Goal: Transaction & Acquisition: Obtain resource

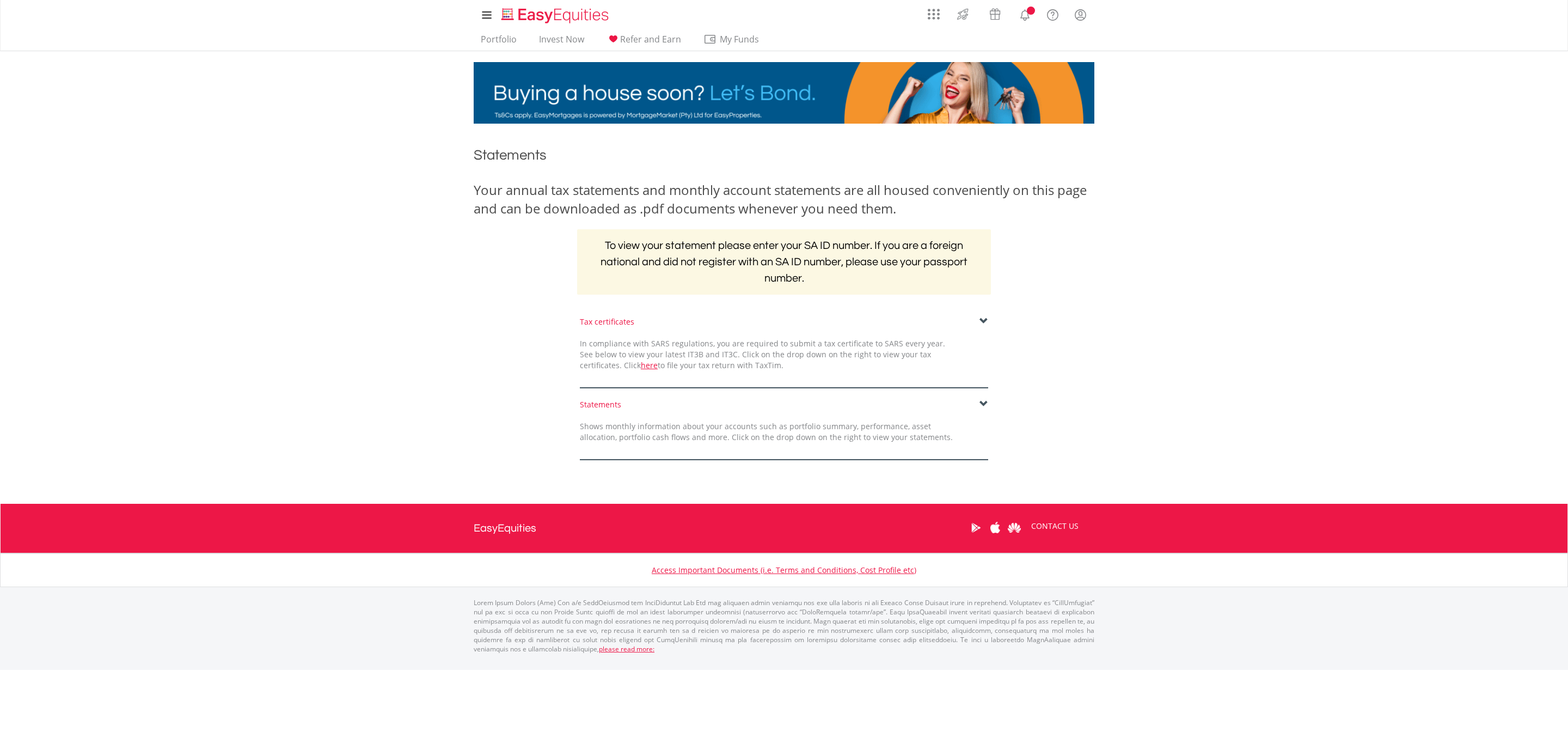
click at [982, 400] on span at bounding box center [983, 404] width 9 height 9
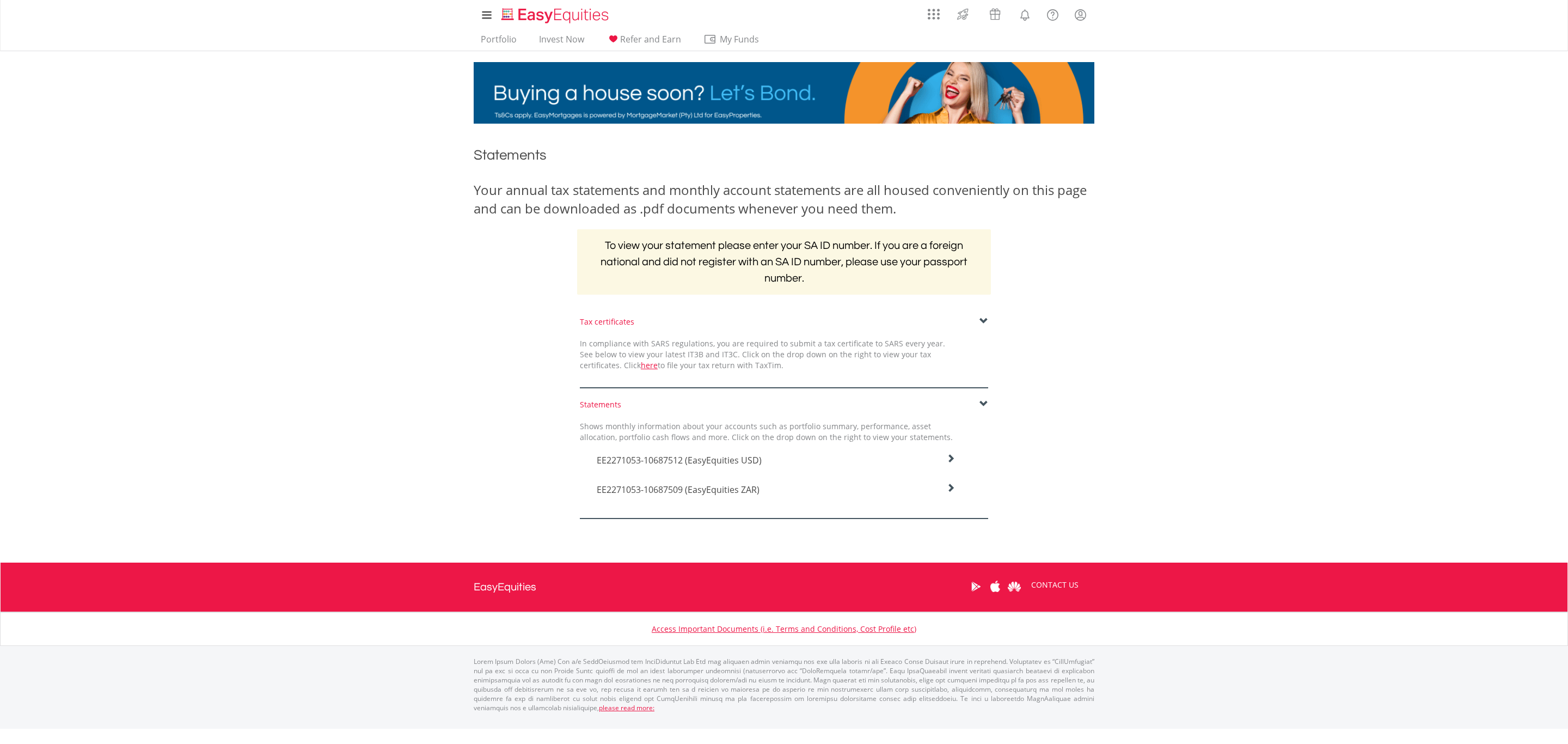
click at [944, 455] on h4 "EE2271053-10687512 (EasyEquities USD)" at bounding box center [775, 460] width 359 height 13
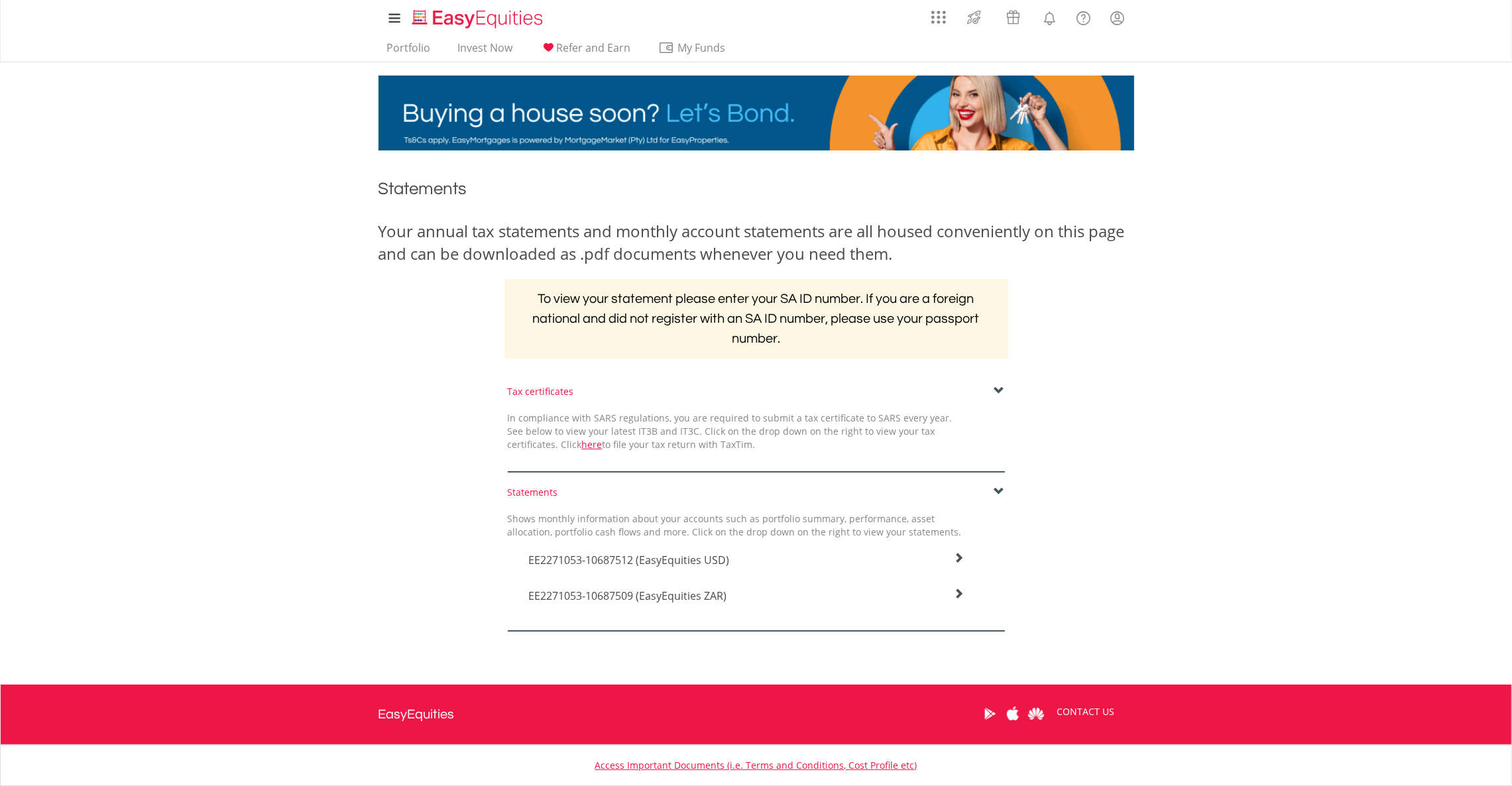
click at [957, 547] on div "EE2271053-10687512 (EasyEquities USD)" at bounding box center [746, 557] width 456 height 36
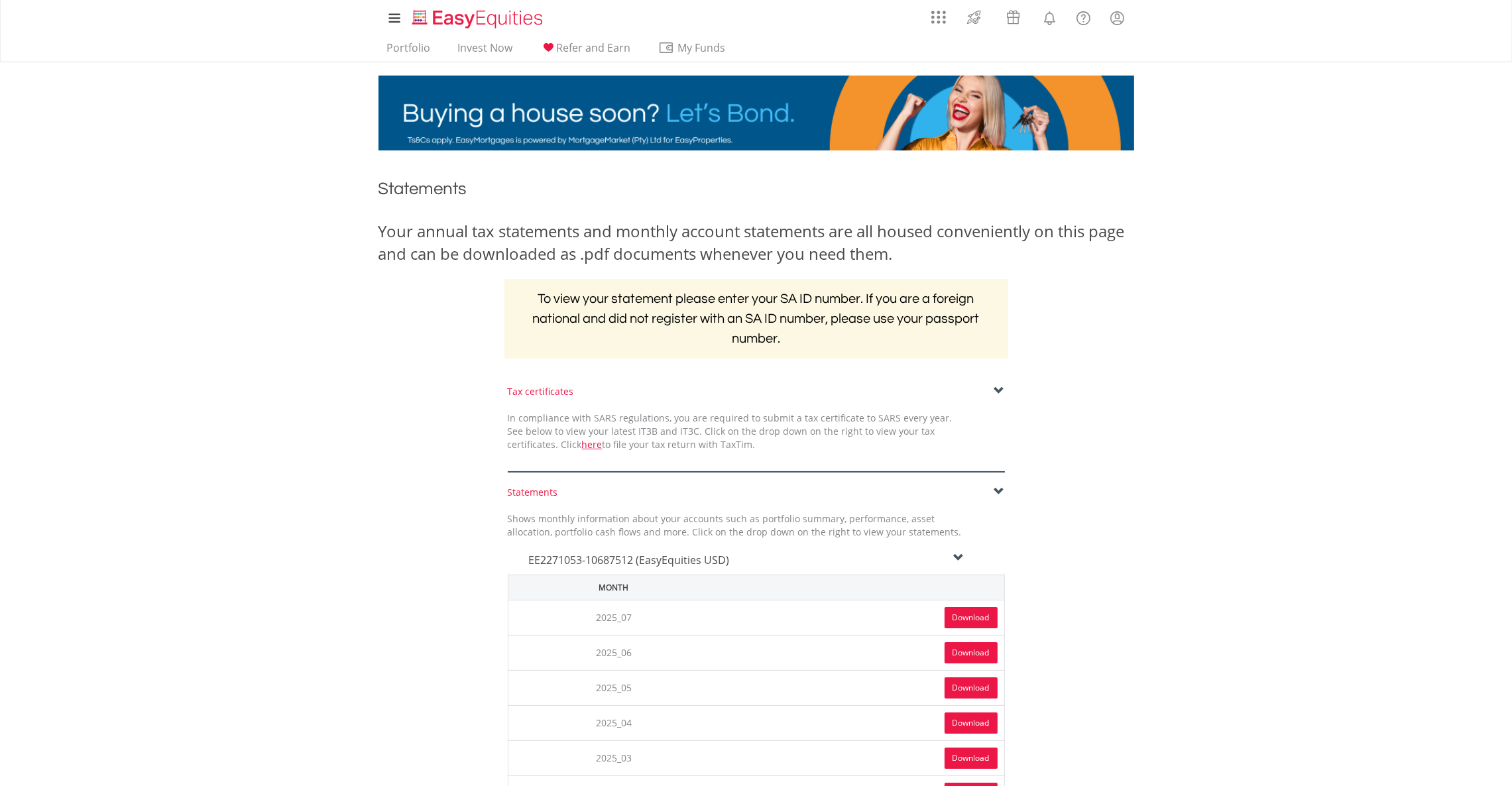
click at [963, 622] on link "Download" at bounding box center [971, 617] width 53 height 21
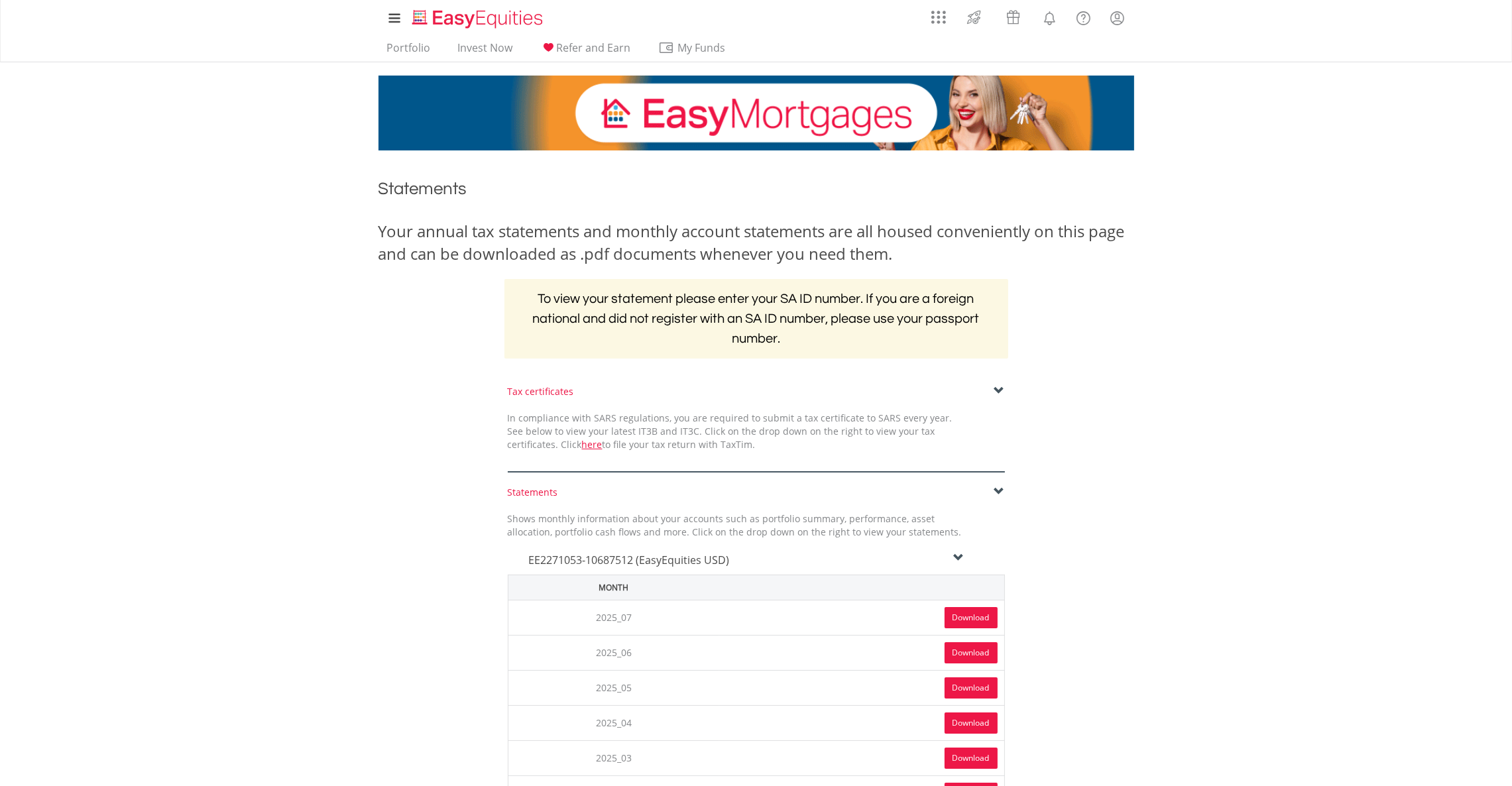
click at [960, 560] on icon at bounding box center [958, 558] width 10 height 10
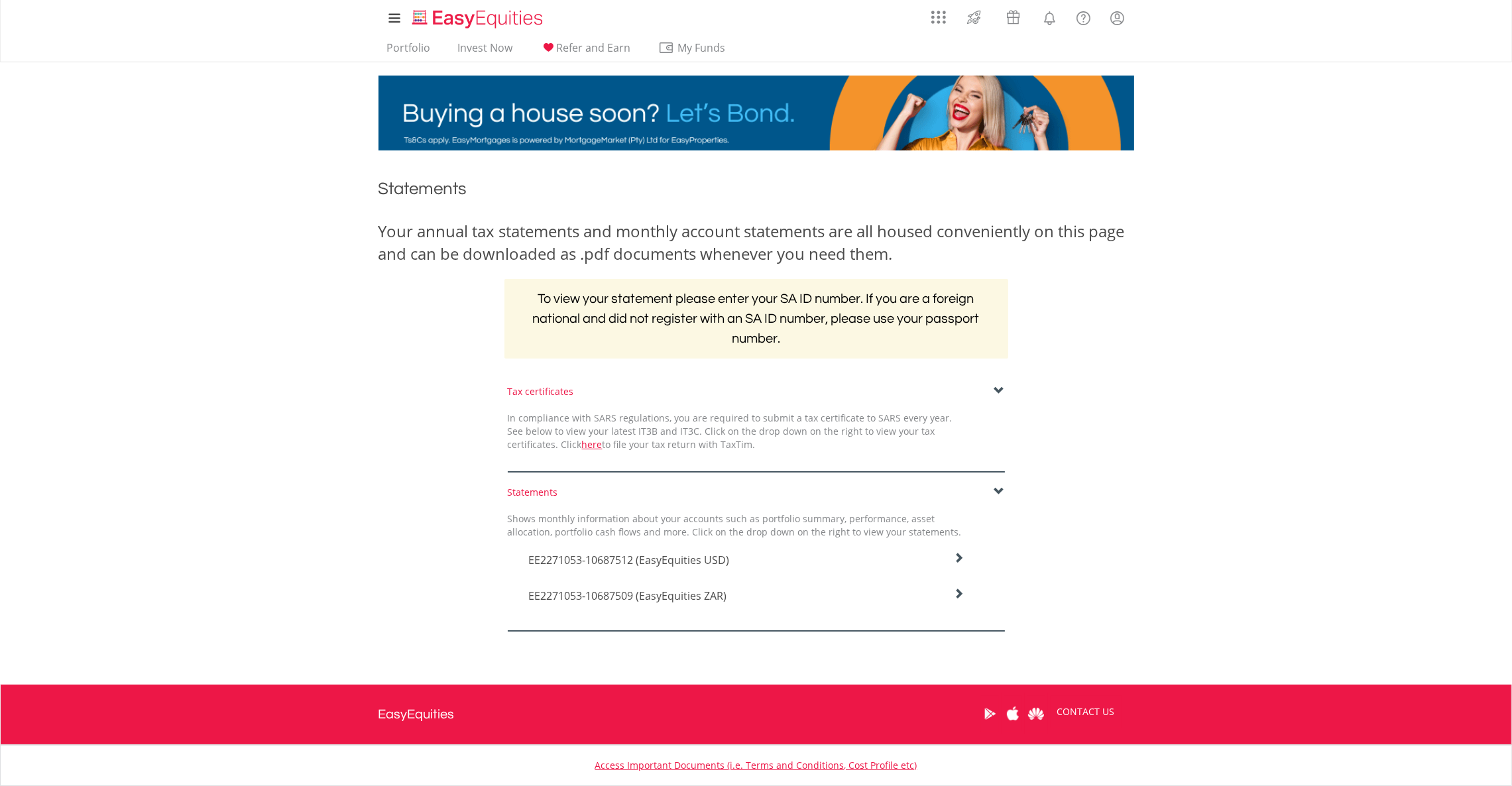
click at [965, 575] on div "EE2271053-10687509 (EasyEquities ZAR)" at bounding box center [746, 557] width 456 height 36
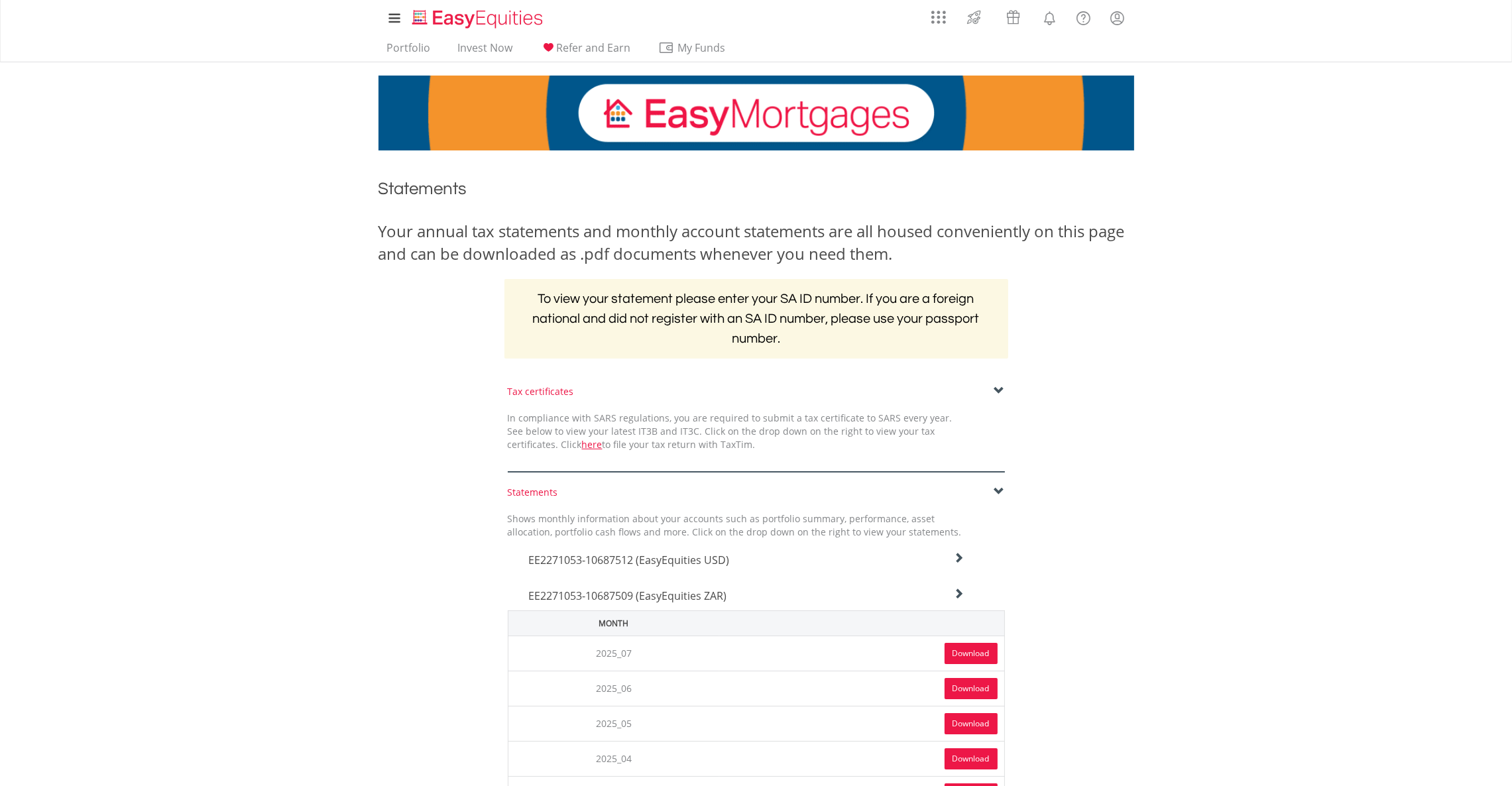
click at [981, 655] on link "Download" at bounding box center [971, 653] width 53 height 21
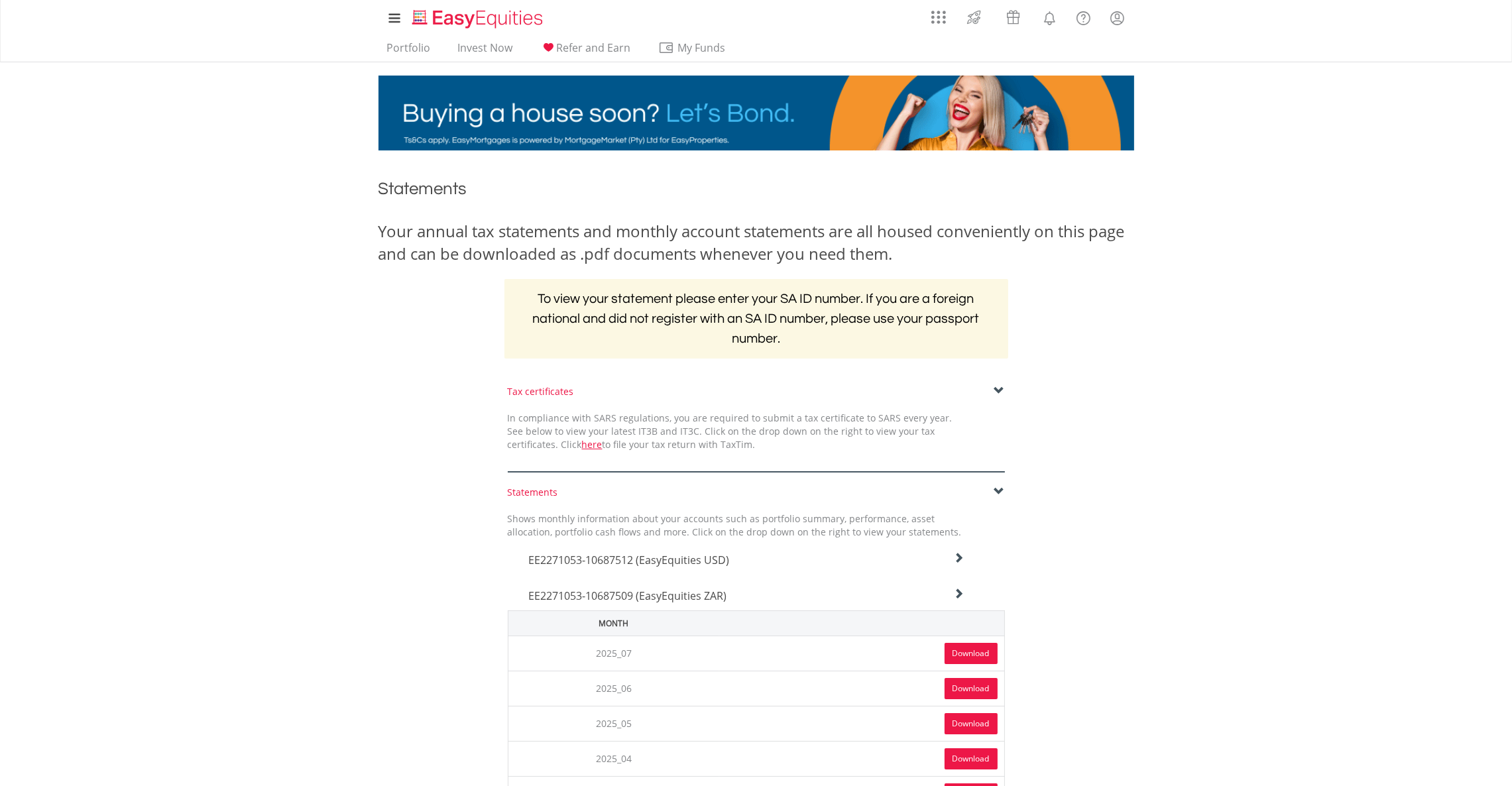
click at [960, 656] on link "Download" at bounding box center [971, 653] width 53 height 21
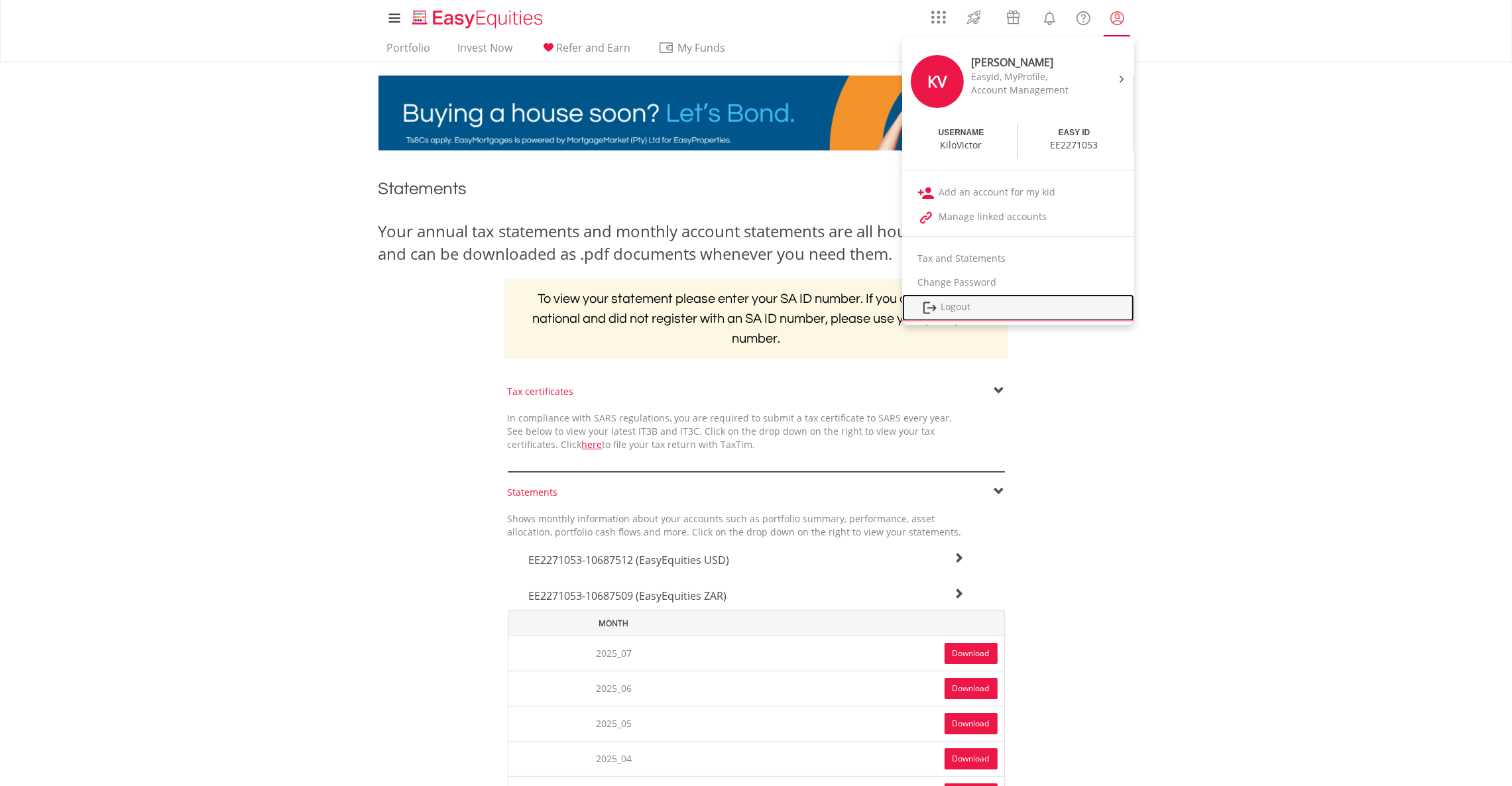
click at [1028, 308] on link "Logout" at bounding box center [1018, 308] width 232 height 27
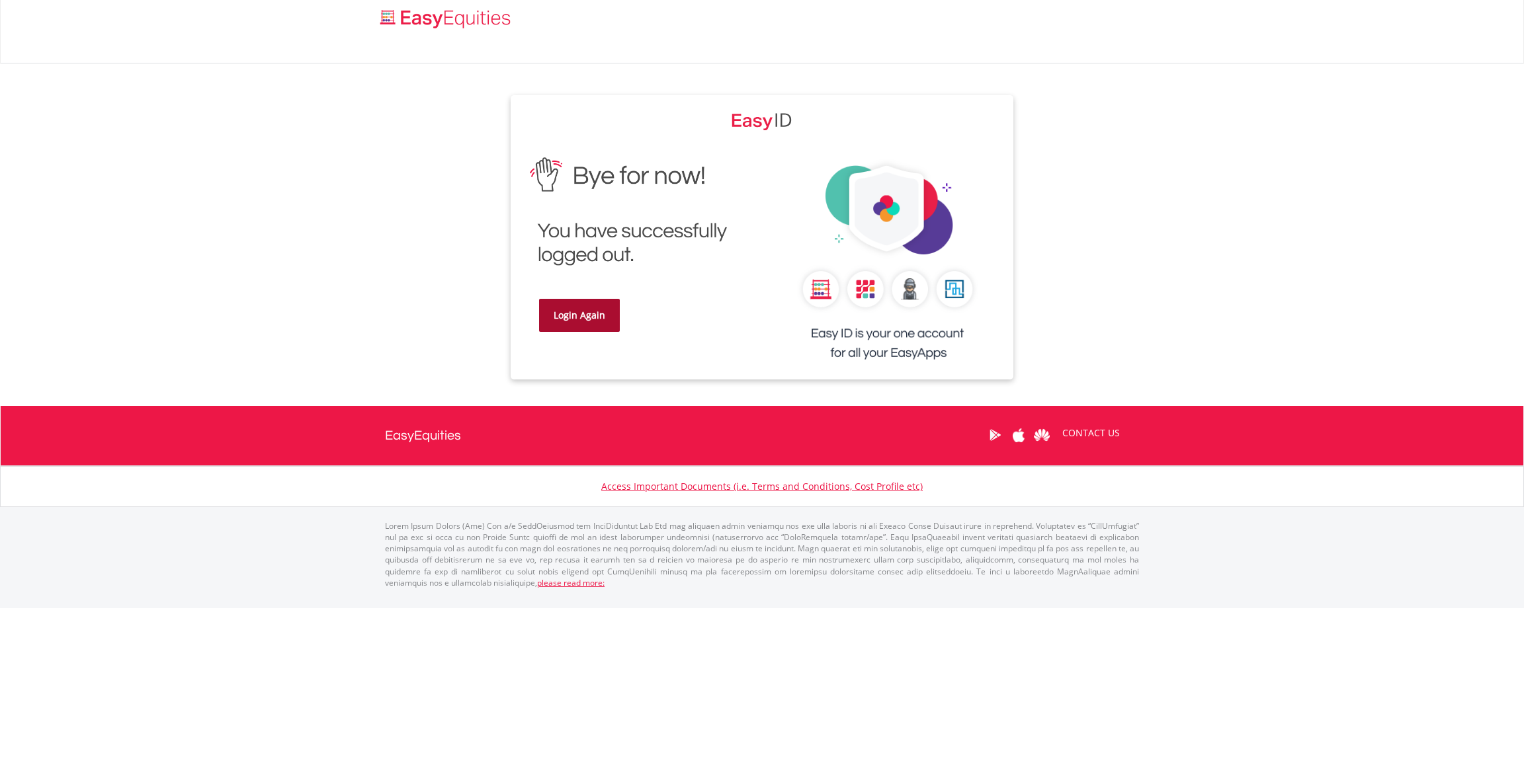
click at [559, 300] on link "Login Again" at bounding box center [579, 315] width 80 height 33
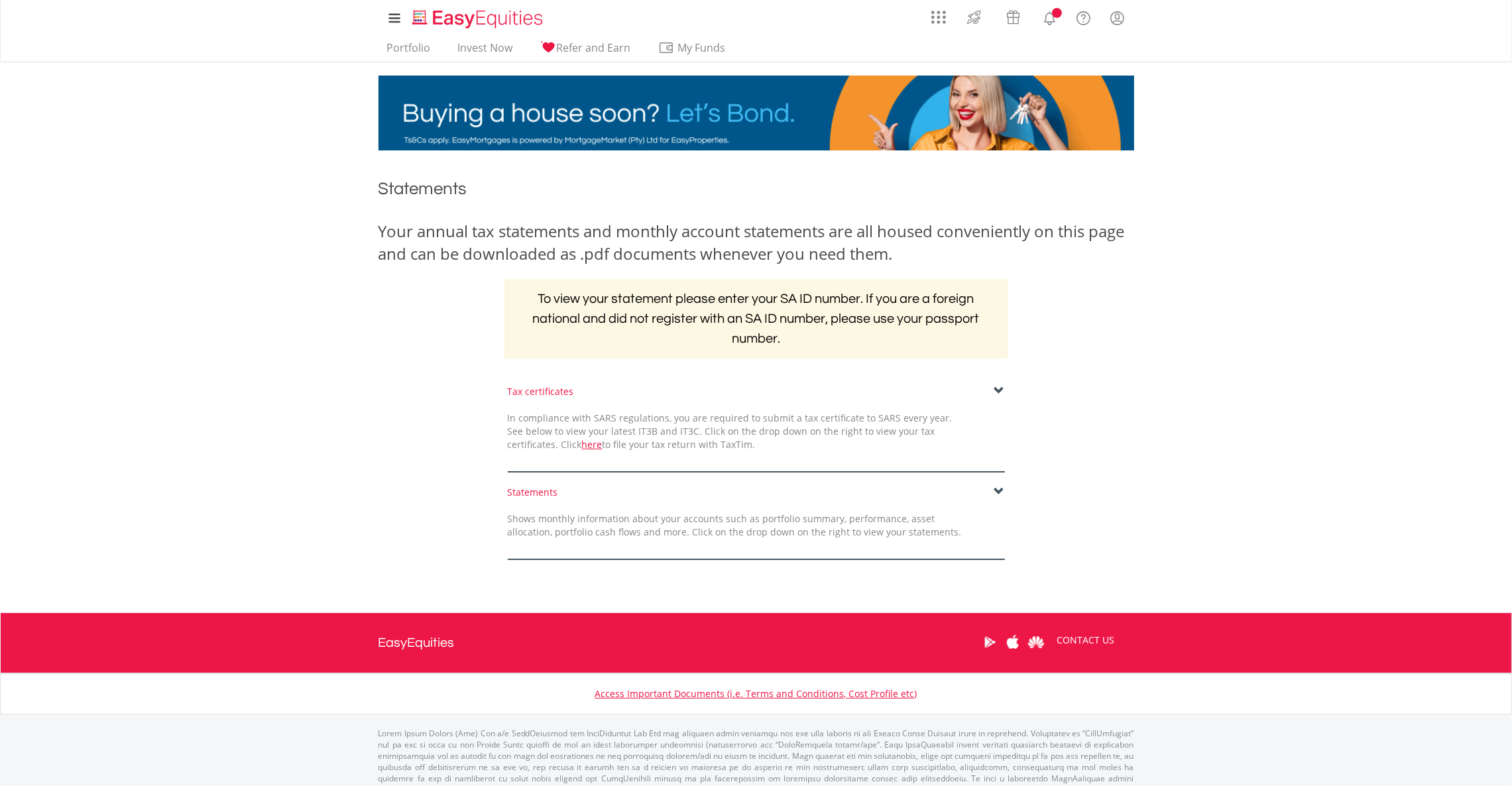
click at [995, 491] on span at bounding box center [999, 491] width 10 height 10
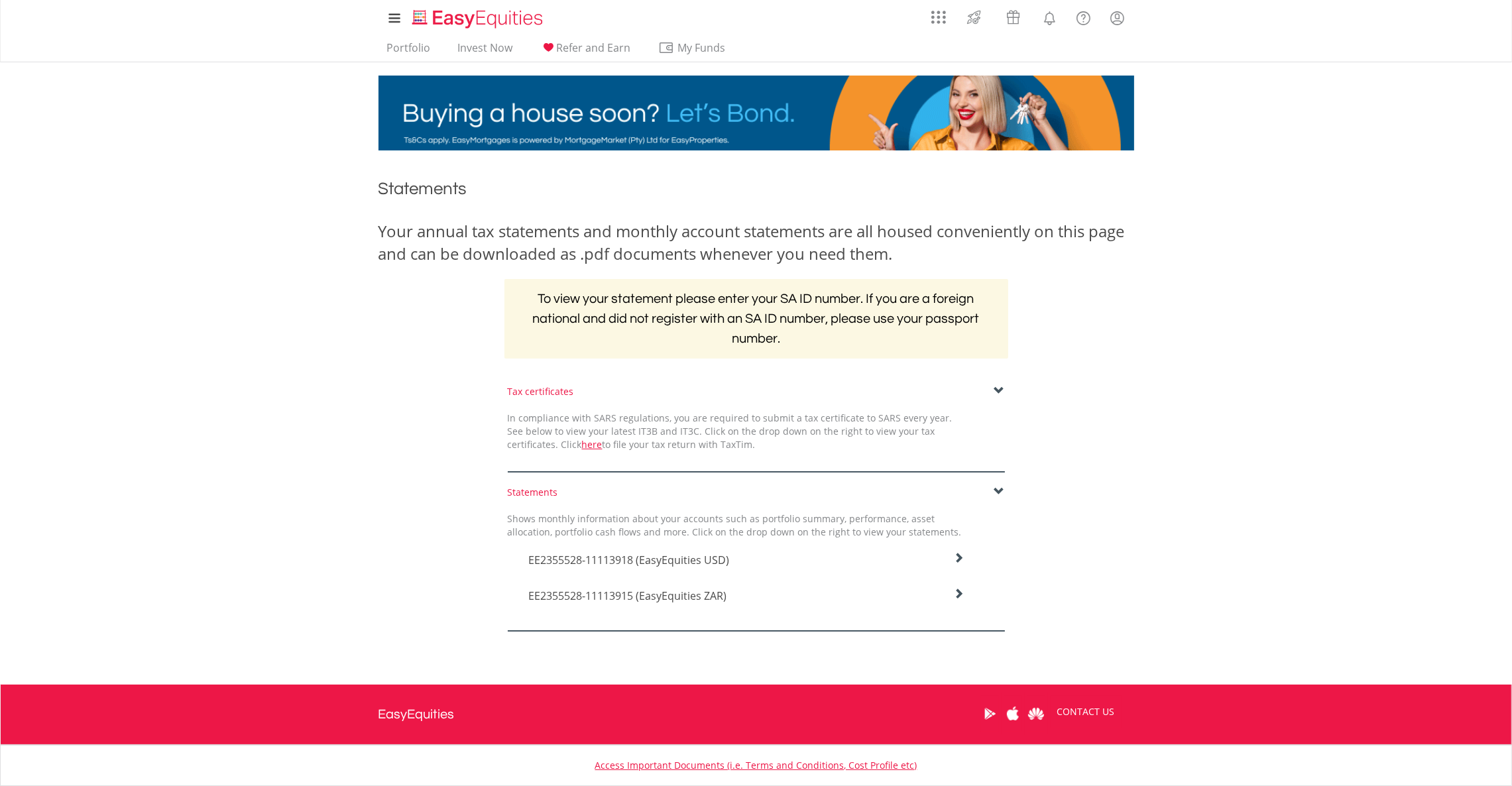
drag, startPoint x: 989, startPoint y: 554, endPoint x: 980, endPoint y: 556, distance: 9.2
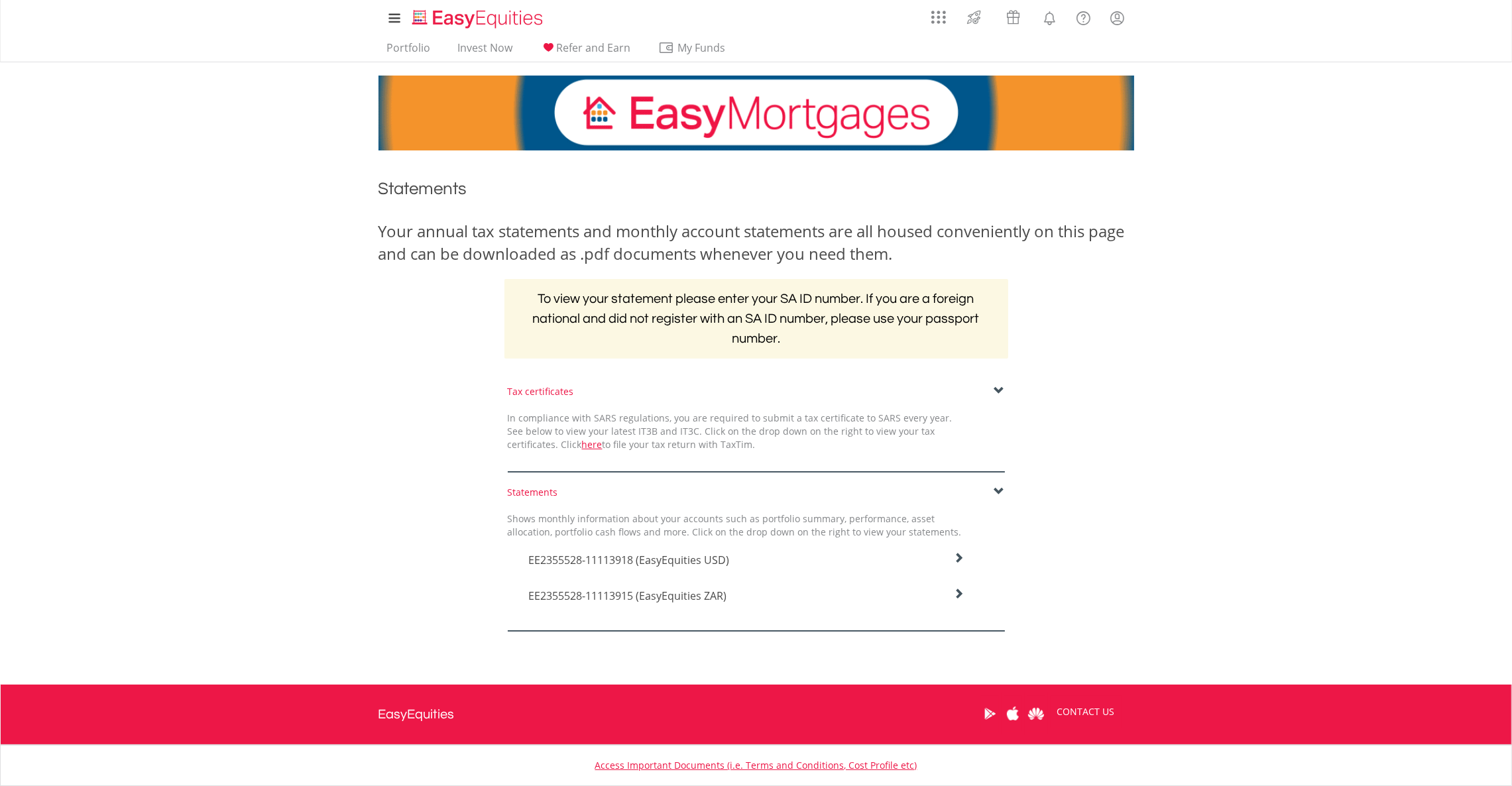
click at [988, 556] on div "EE2355528-11113918 (EasyEquities USD)" at bounding box center [746, 557] width 497 height 36
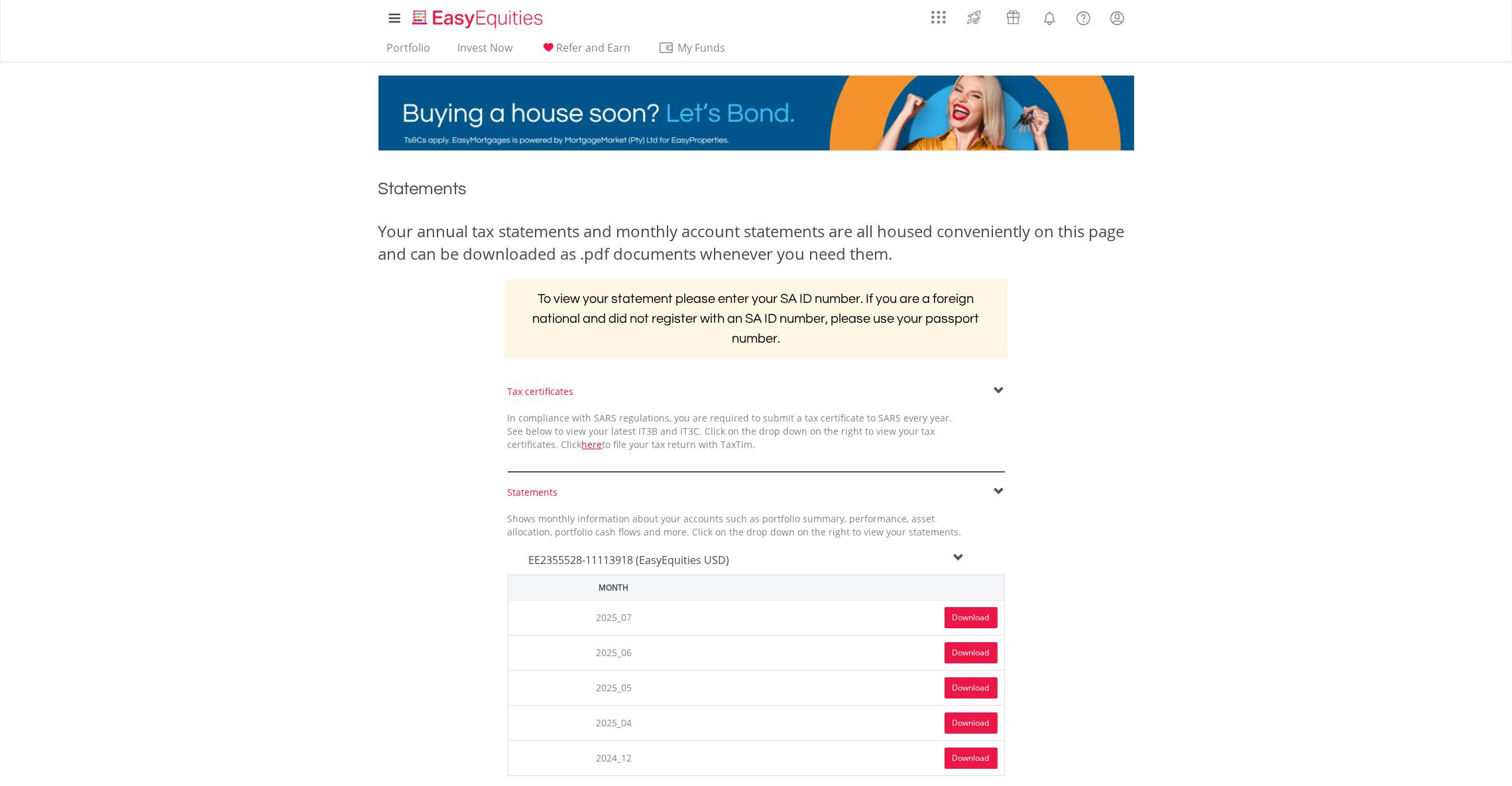
click at [971, 616] on link "Download" at bounding box center [971, 617] width 53 height 21
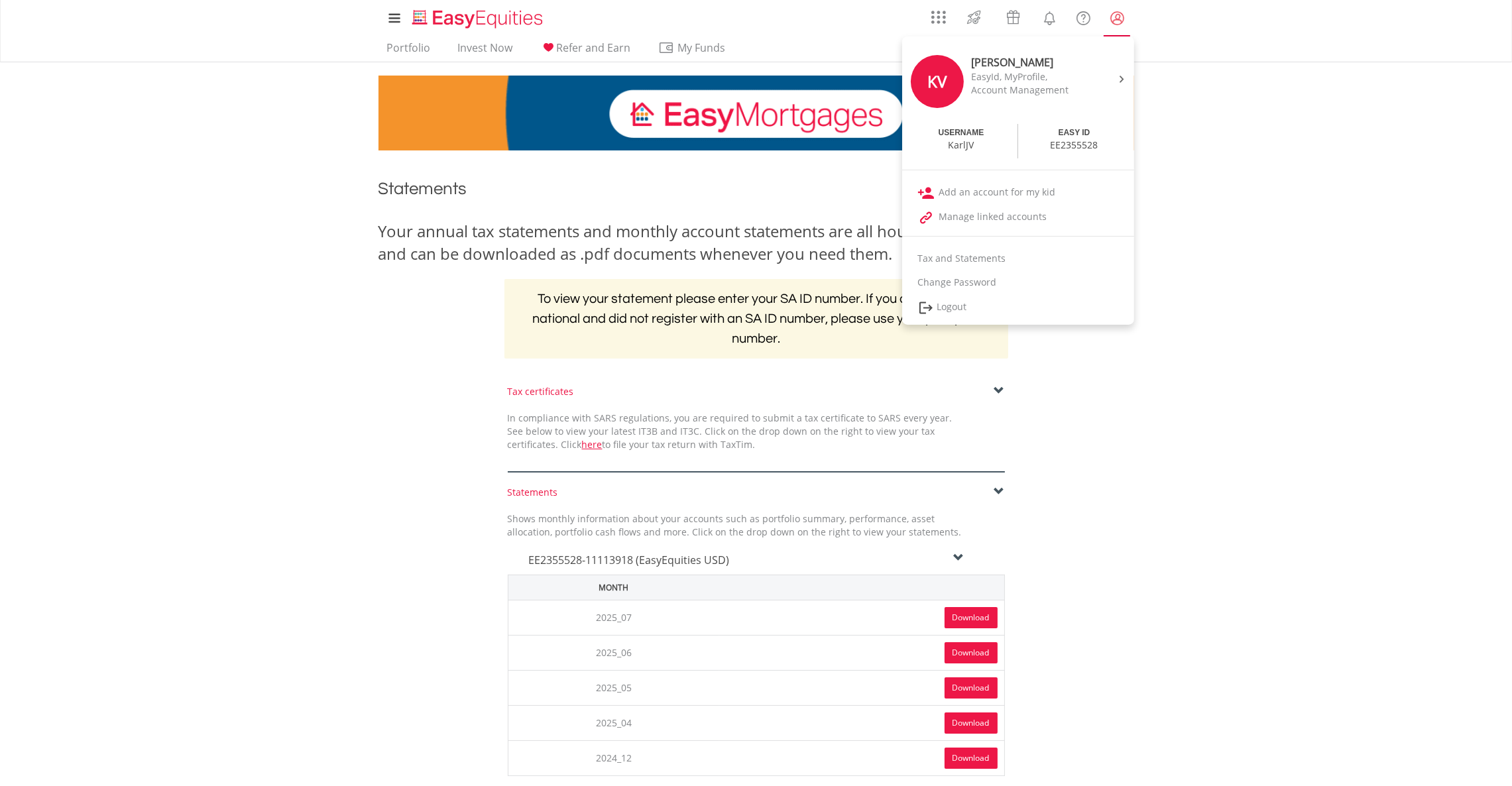
click at [1112, 16] on lord-icon "My Profile" at bounding box center [1117, 19] width 17 height 17
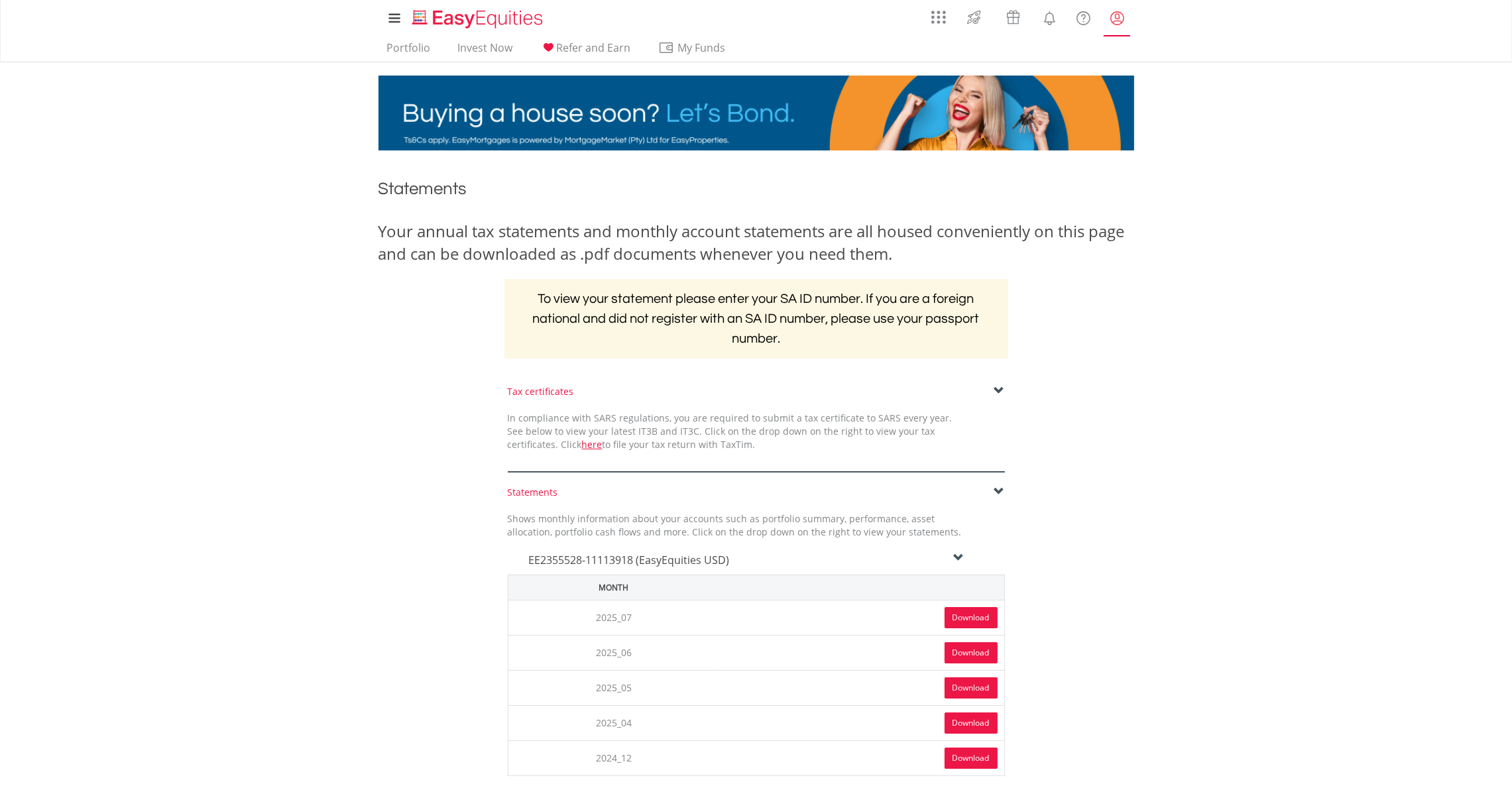
click at [1112, 16] on lord-icon "My Profile" at bounding box center [1117, 19] width 17 height 17
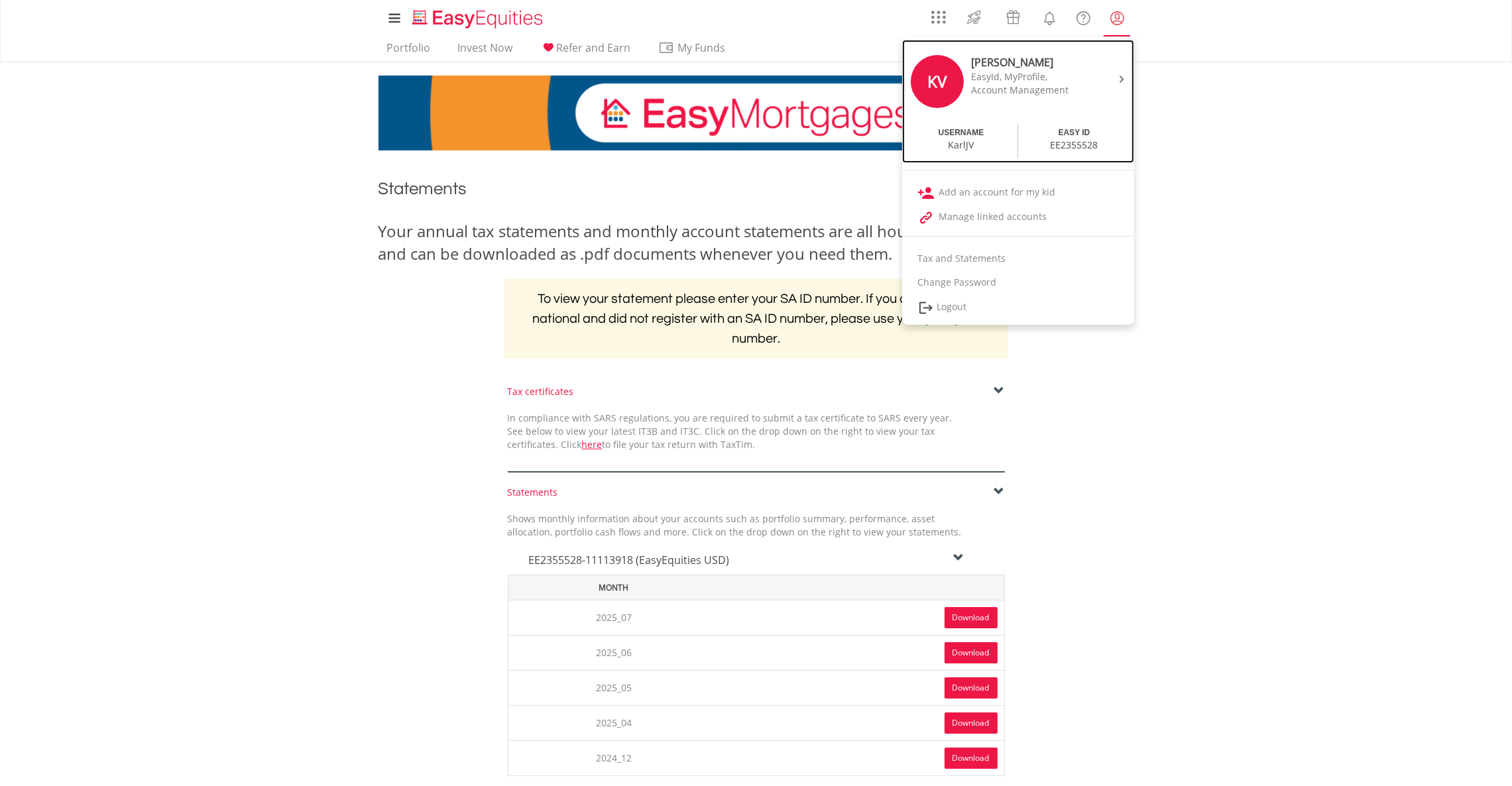
click at [1055, 76] on div "EasyId, MyProfile," at bounding box center [1027, 77] width 112 height 13
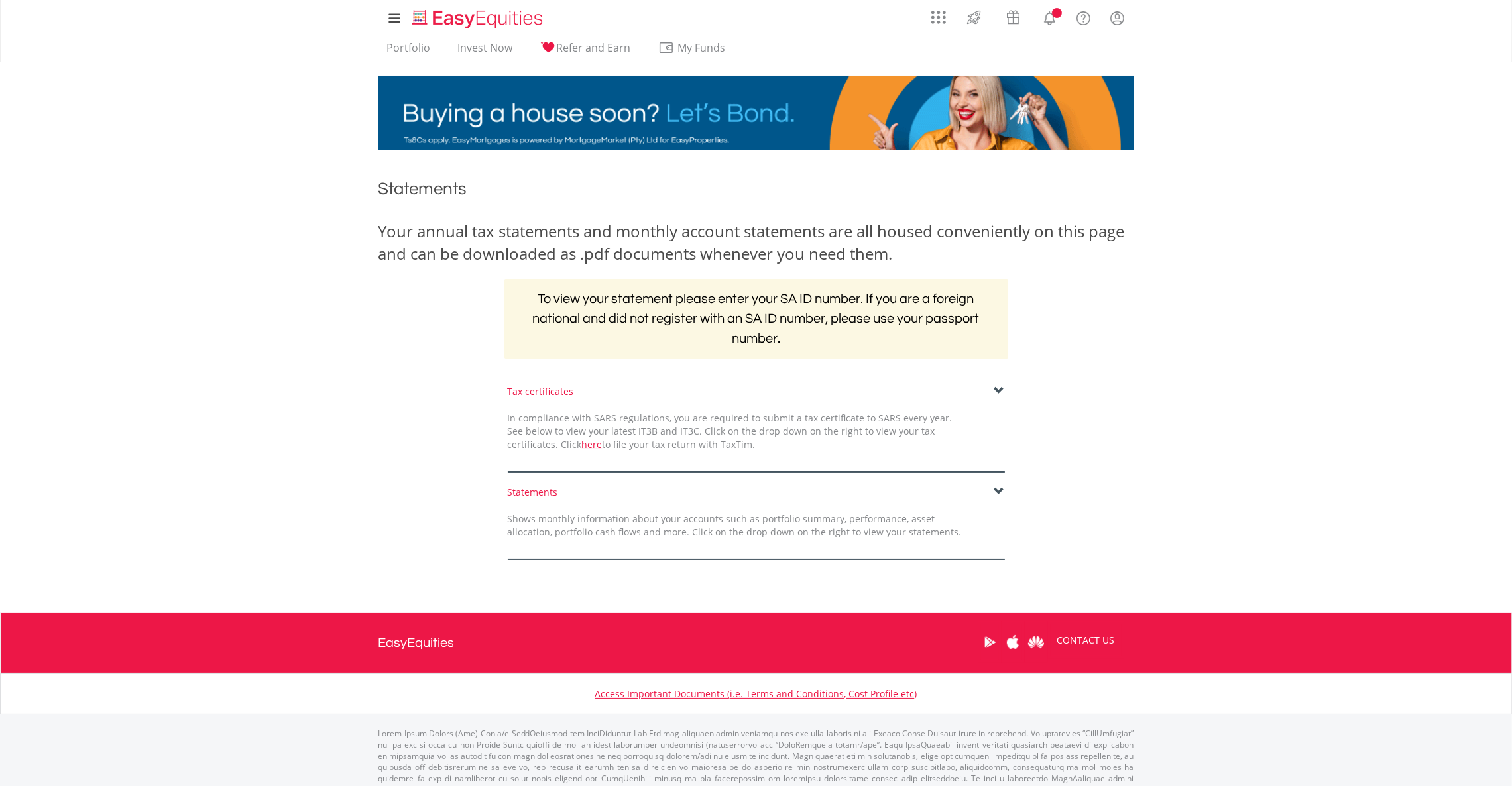
click at [995, 492] on span at bounding box center [999, 491] width 10 height 10
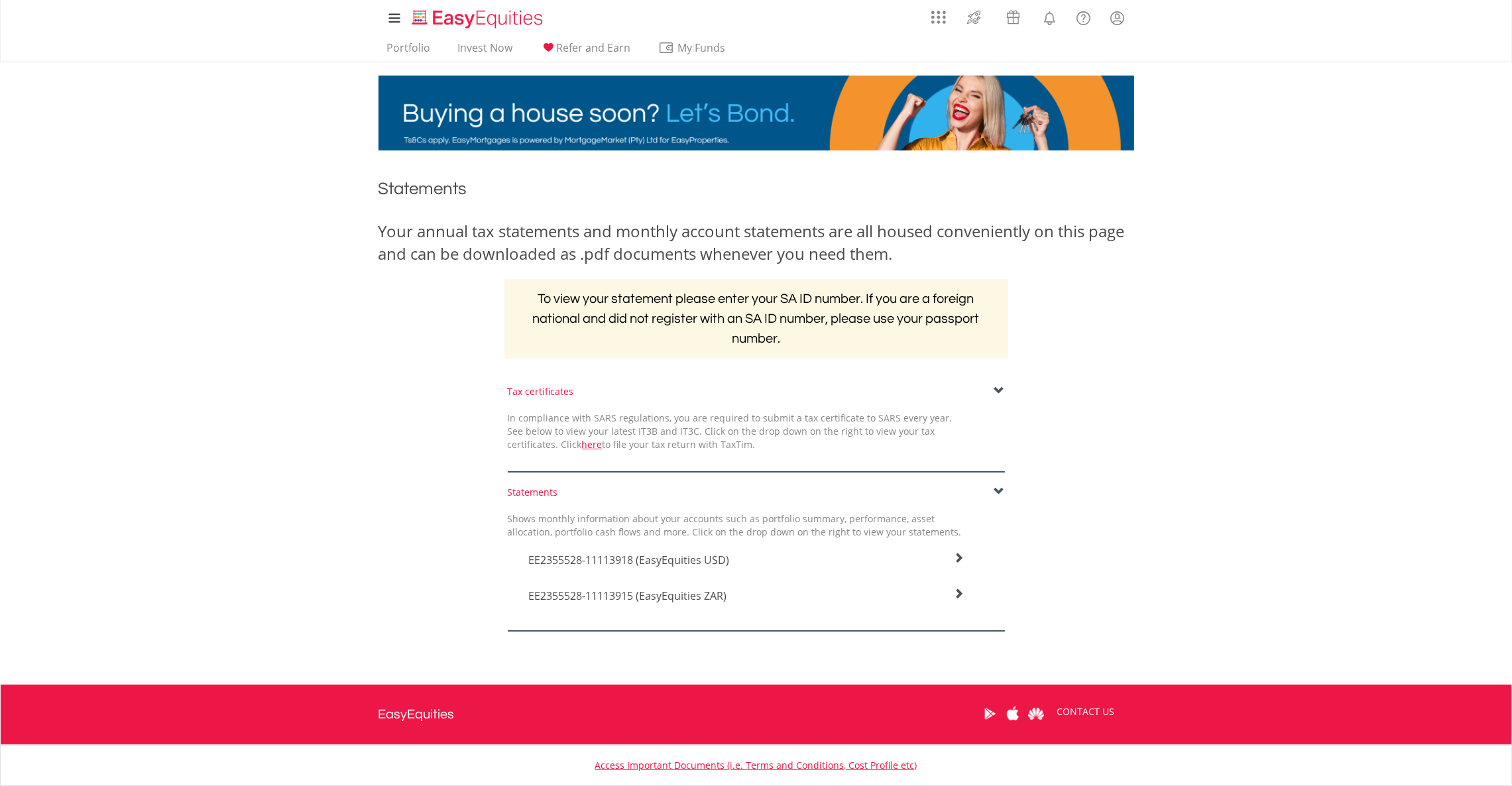
click at [944, 575] on div "EE2355528-11113915 (EasyEquities ZAR)" at bounding box center [746, 557] width 456 height 36
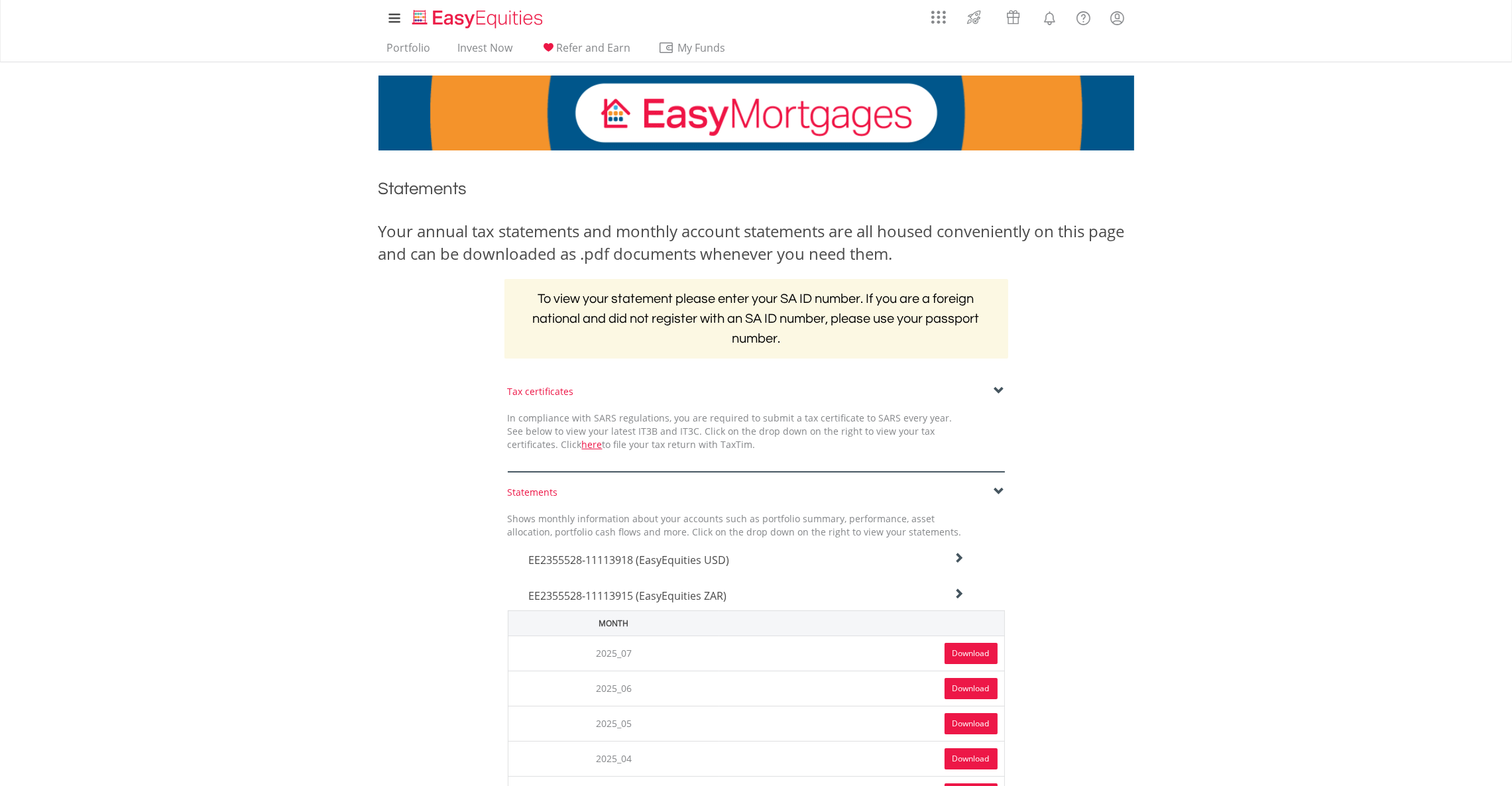
click at [977, 660] on link "Download" at bounding box center [971, 653] width 53 height 21
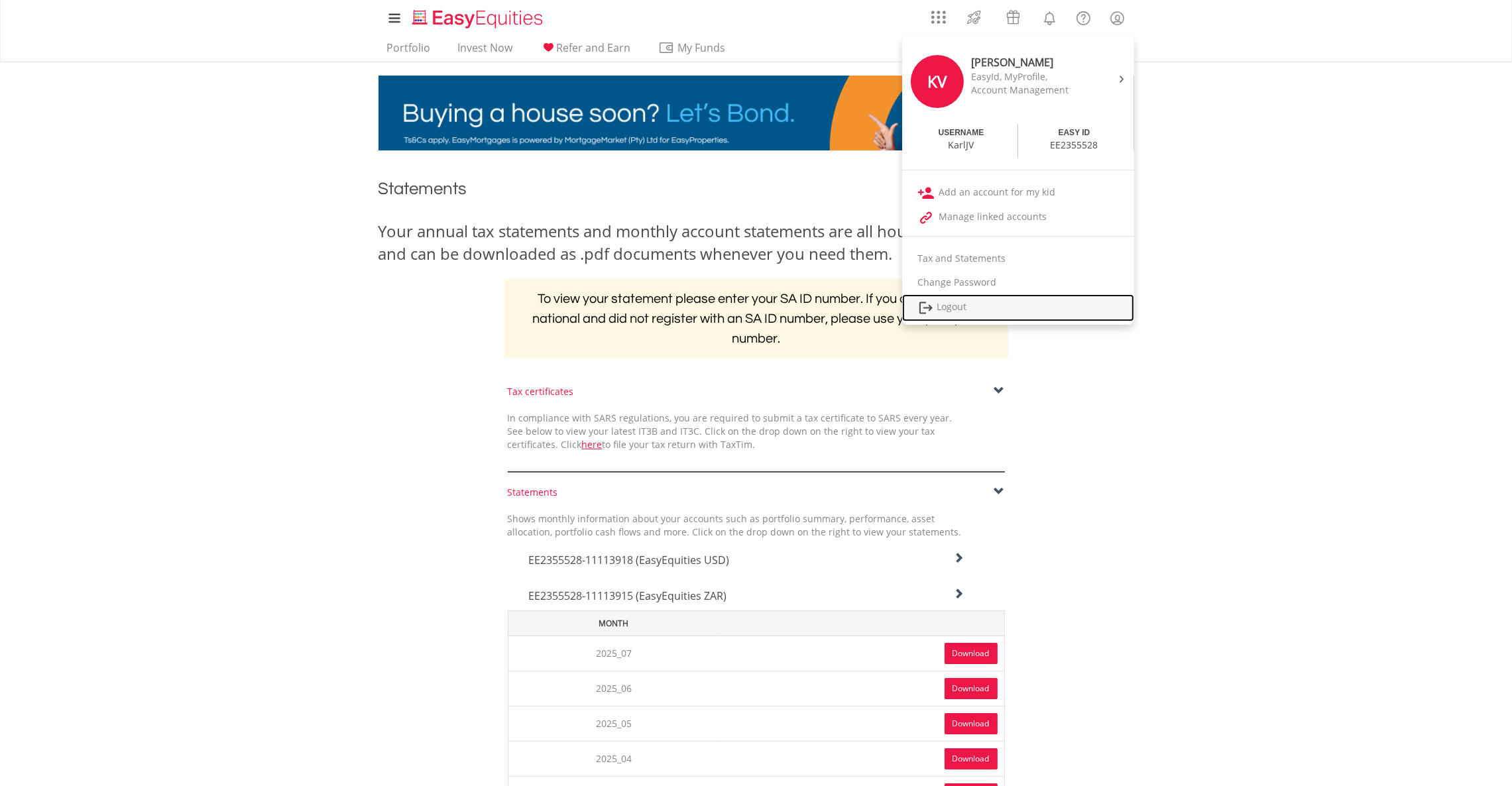
click at [1011, 300] on link "Logout" at bounding box center [1018, 308] width 232 height 27
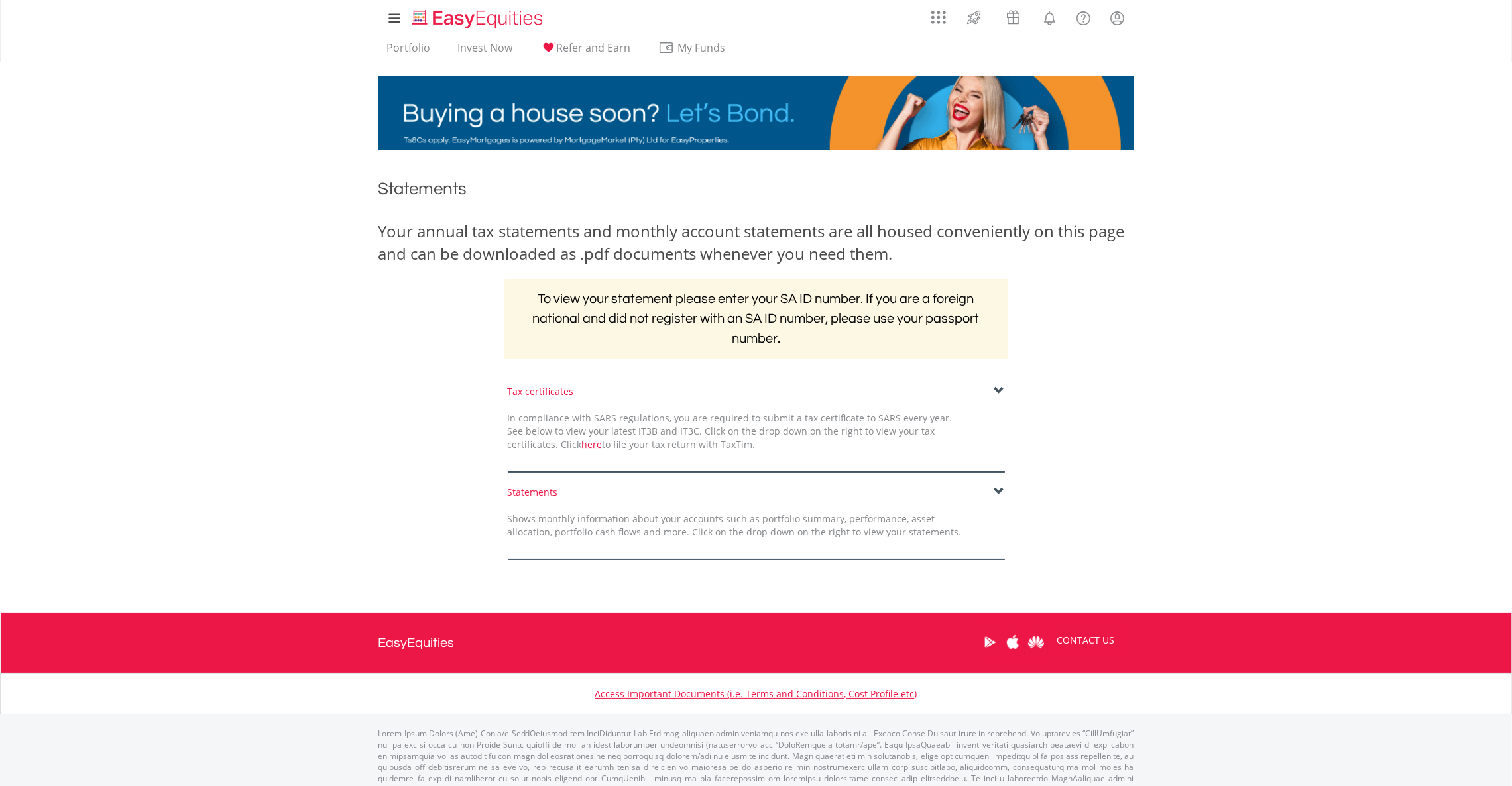
click at [1000, 488] on span at bounding box center [999, 491] width 10 height 10
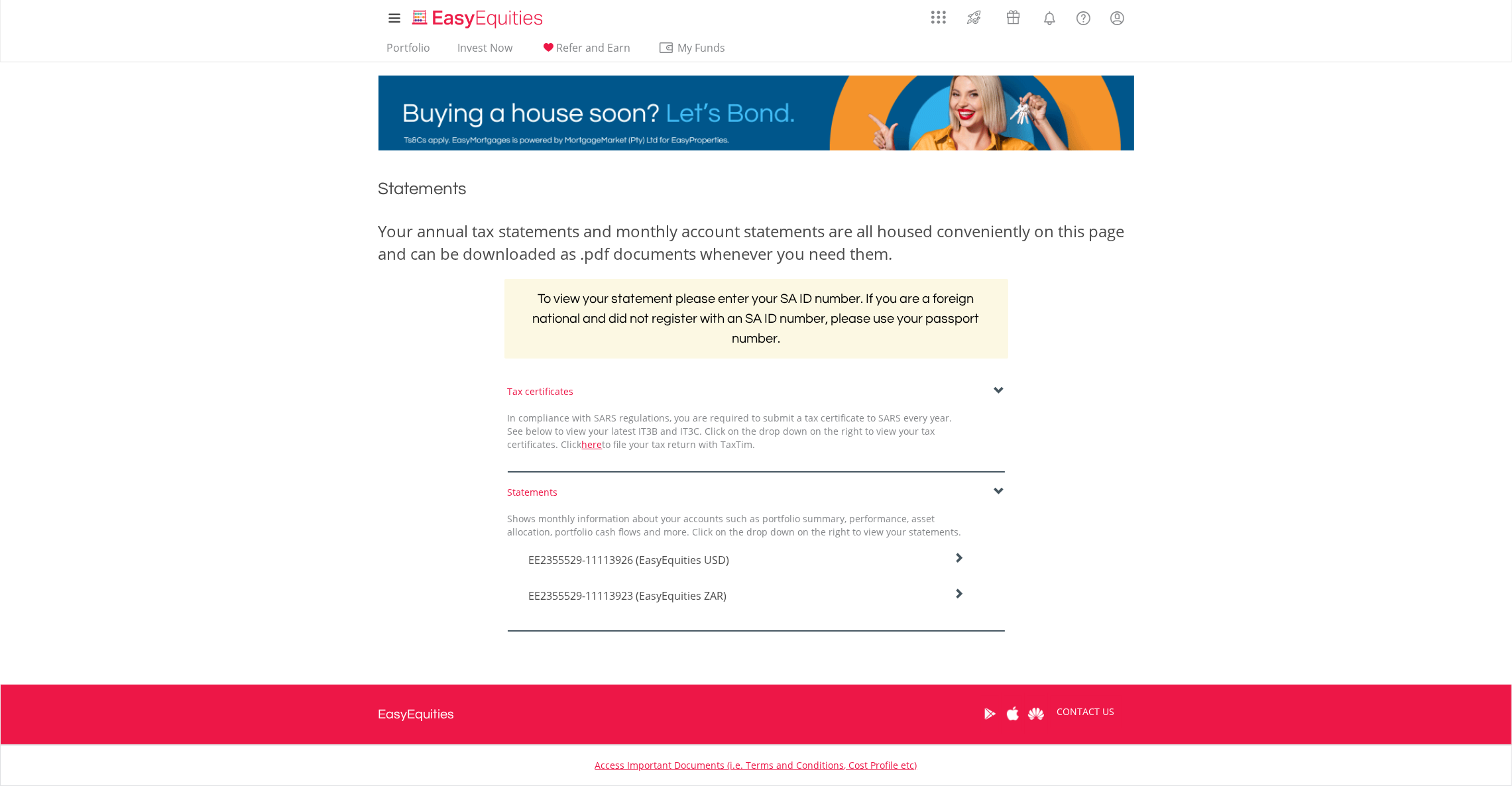
click at [959, 550] on div "EE2355529-11113926 (EasyEquities USD)" at bounding box center [746, 557] width 456 height 36
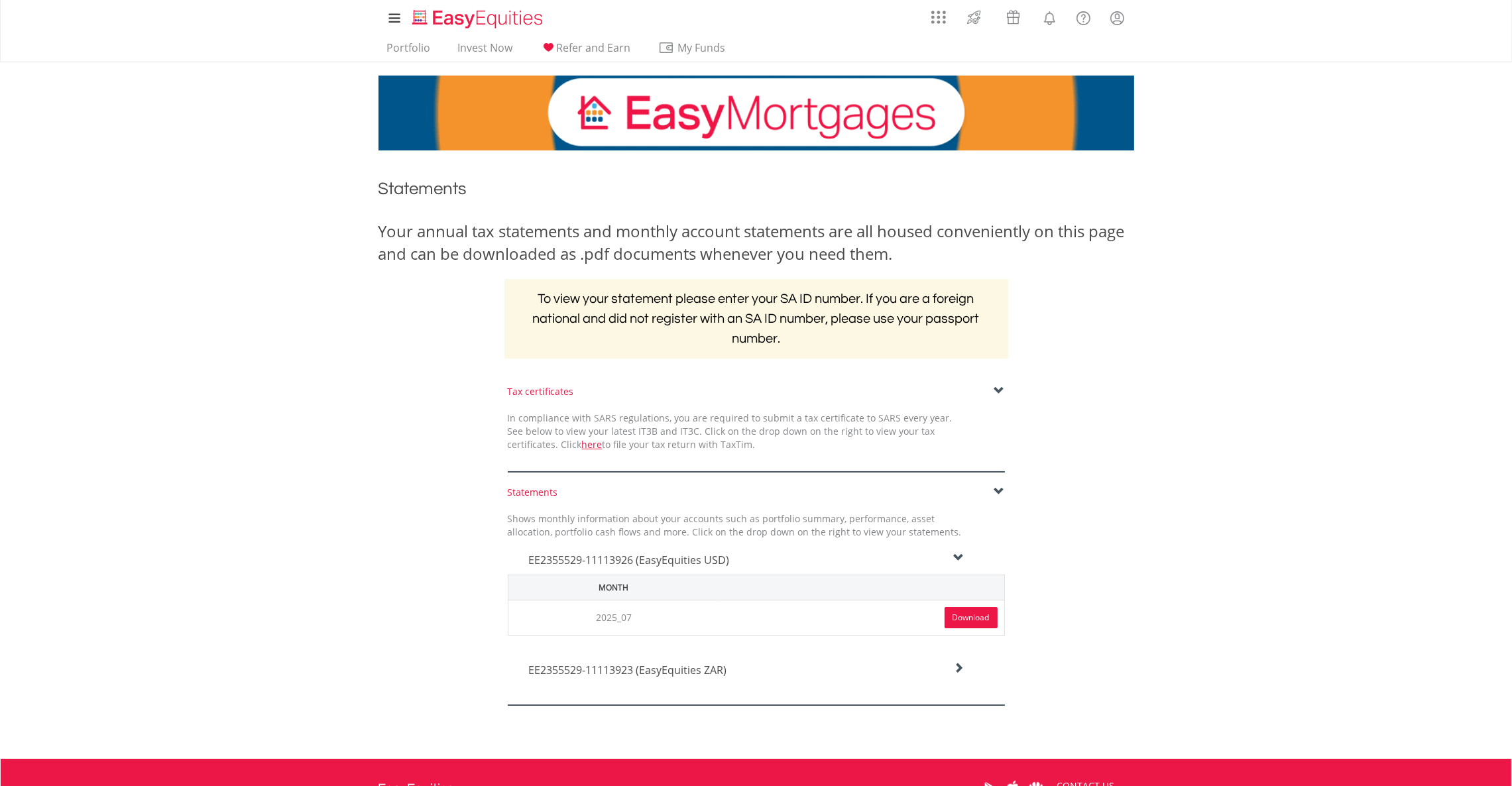
click at [968, 619] on link "Download" at bounding box center [971, 617] width 53 height 21
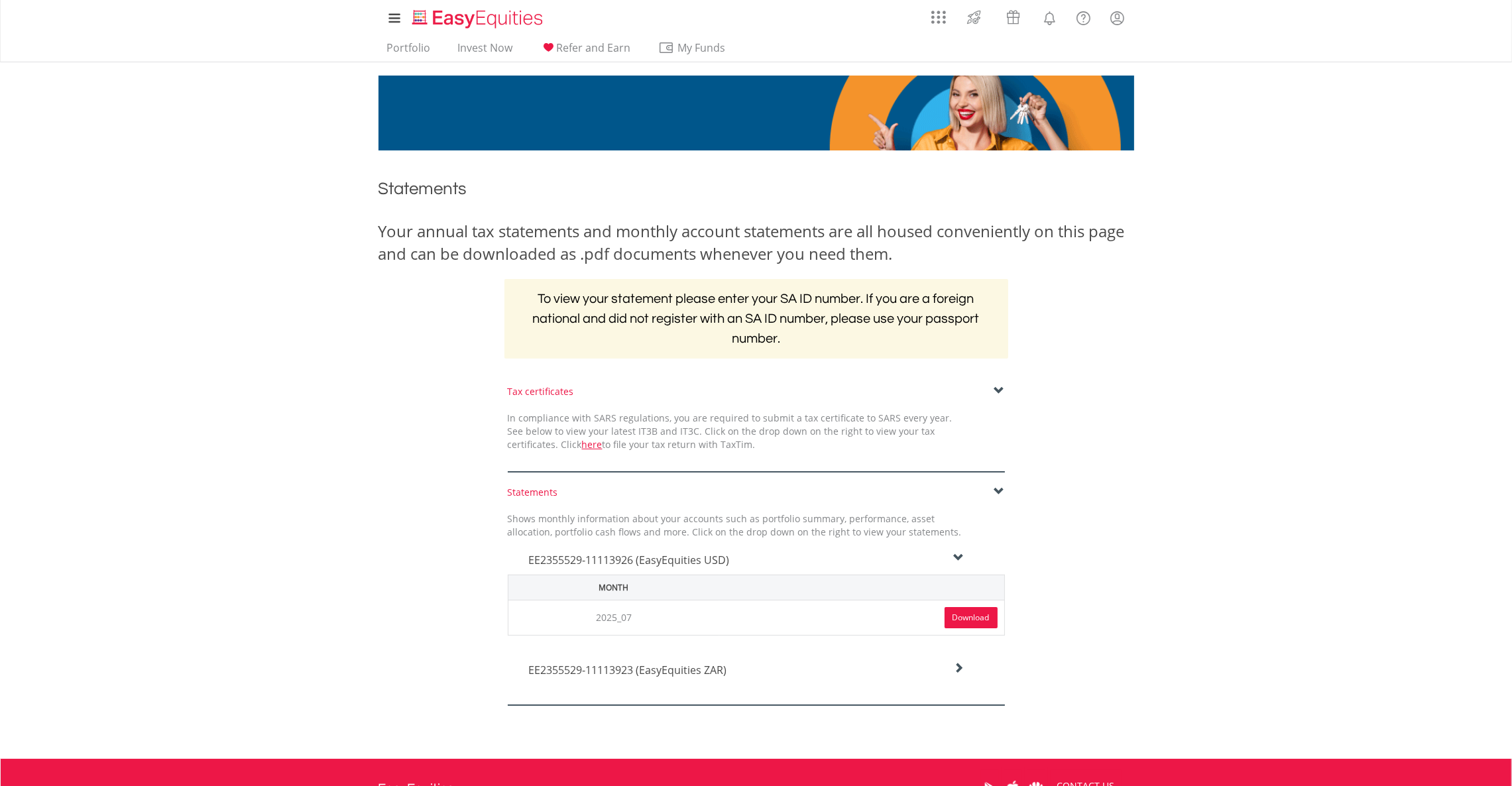
drag, startPoint x: 1164, startPoint y: 134, endPoint x: 1147, endPoint y: 101, distance: 37.1
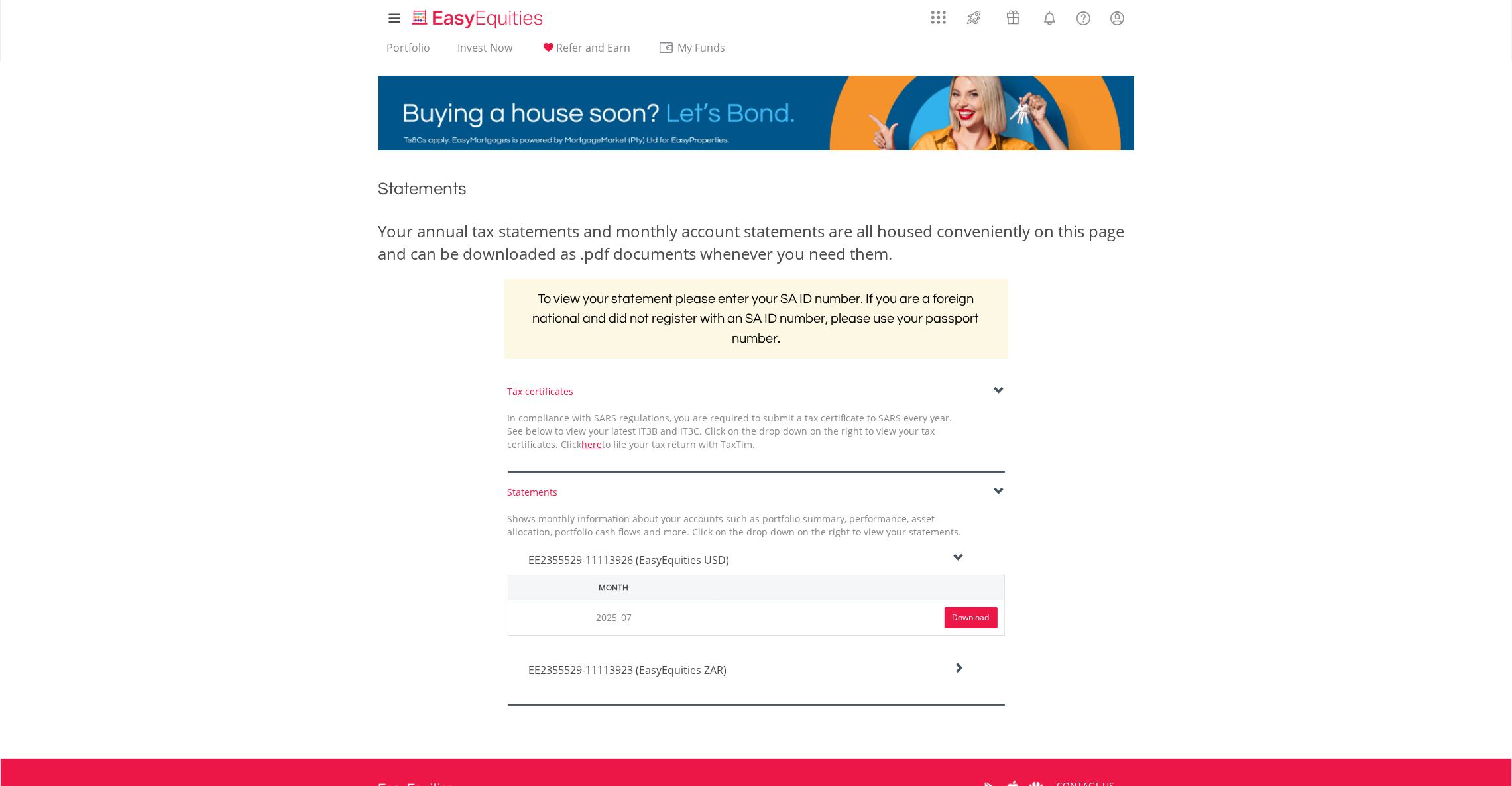
click at [1164, 134] on div "My Investments Invest Now New Listings Sell My Recurring Investments Pending Or…" at bounding box center [756, 75] width 1512 height 151
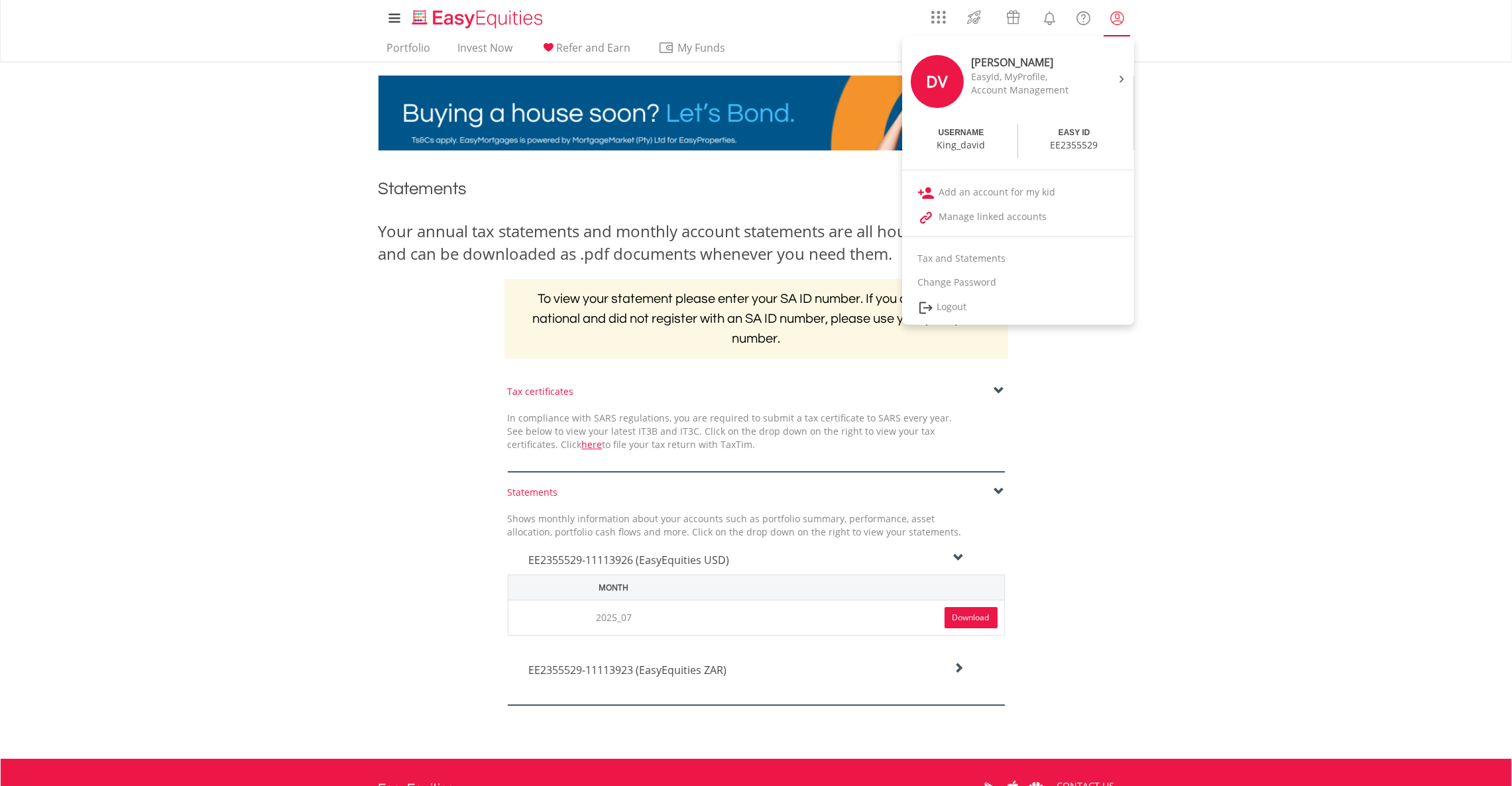
click at [1123, 19] on lord-icon "My Profile" at bounding box center [1117, 19] width 17 height 17
click at [1123, 81] on img at bounding box center [1121, 80] width 5 height 8
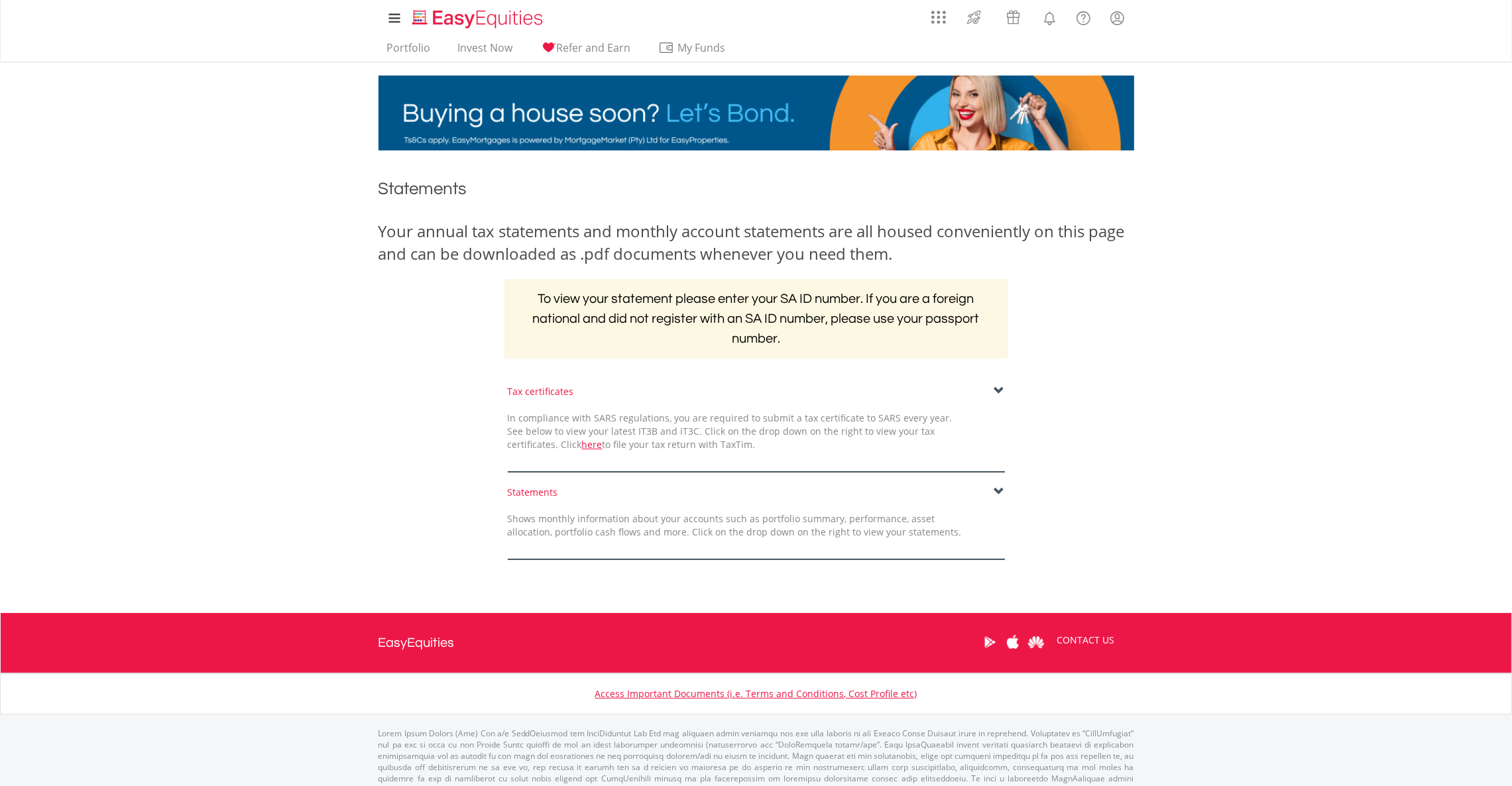
click at [1008, 496] on div "Statements Shows monthly information about your accounts such as portfolio summ…" at bounding box center [756, 523] width 517 height 74
click at [1008, 488] on div "Statements Shows monthly information about your accounts such as portfolio summ…" at bounding box center [756, 523] width 517 height 74
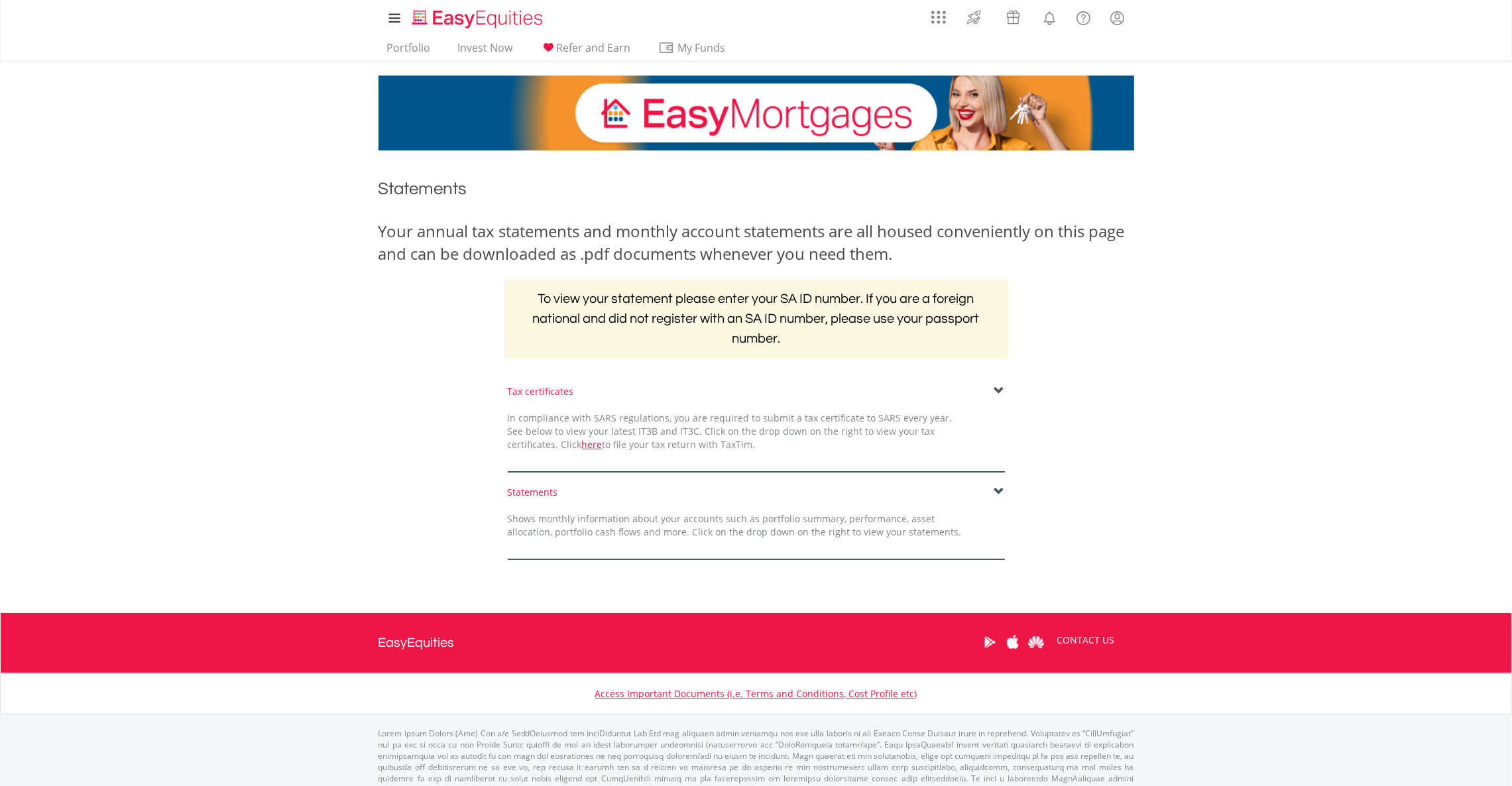
click at [1000, 487] on span at bounding box center [999, 491] width 10 height 10
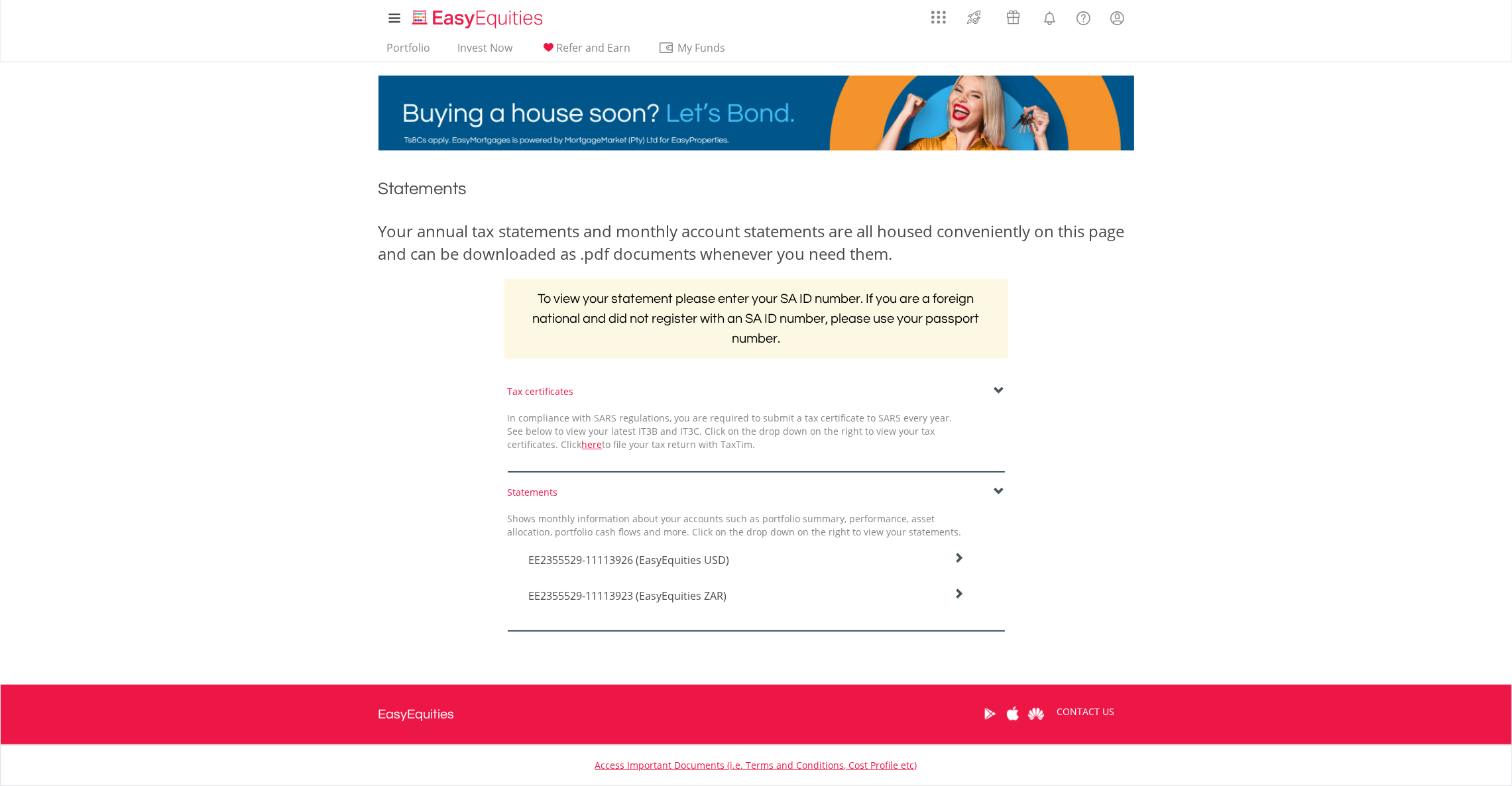
click at [967, 575] on div "EE2355529-11113923 (EasyEquities ZAR)" at bounding box center [746, 557] width 456 height 36
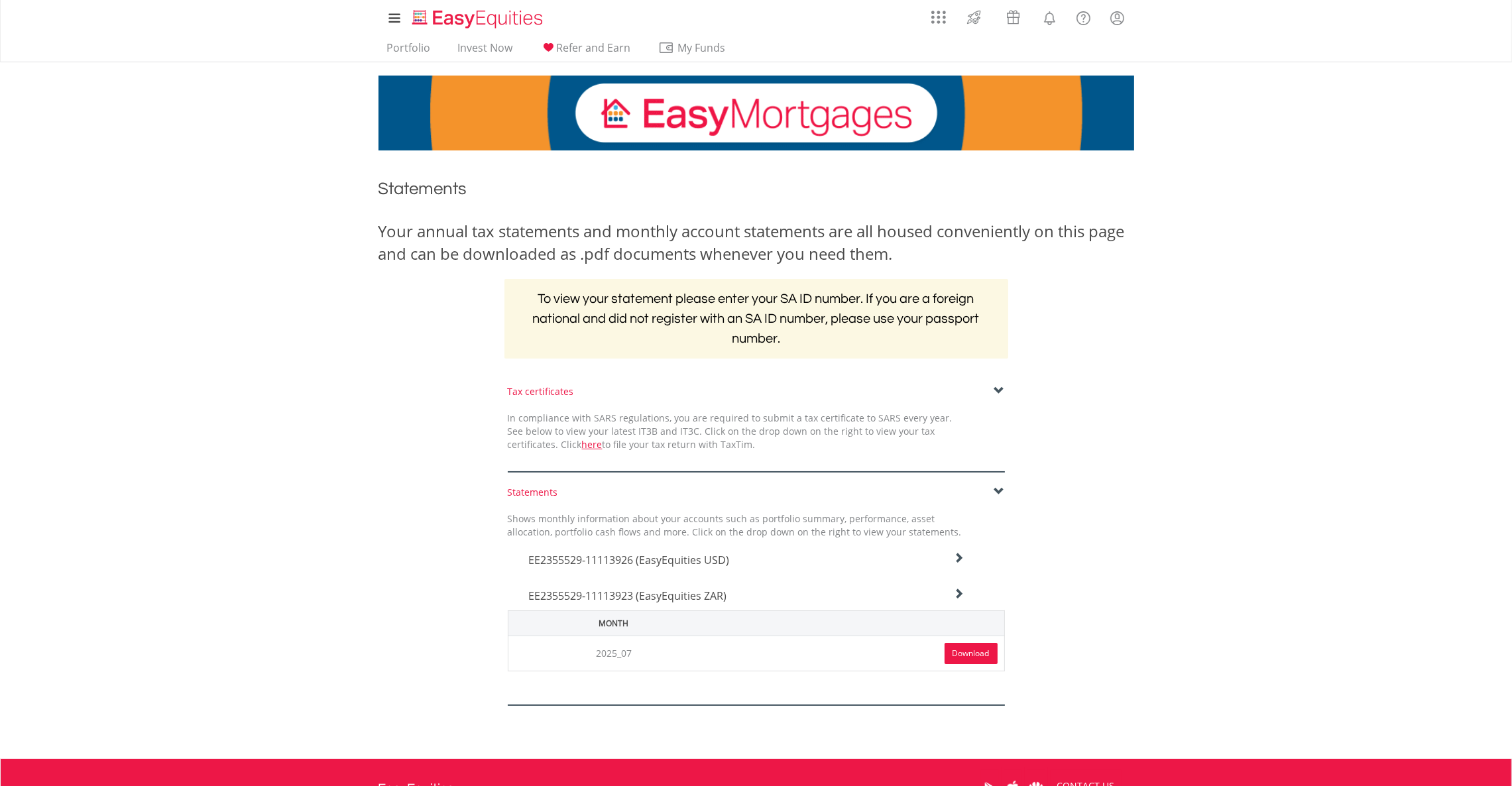
click at [952, 647] on link "Download" at bounding box center [971, 653] width 53 height 21
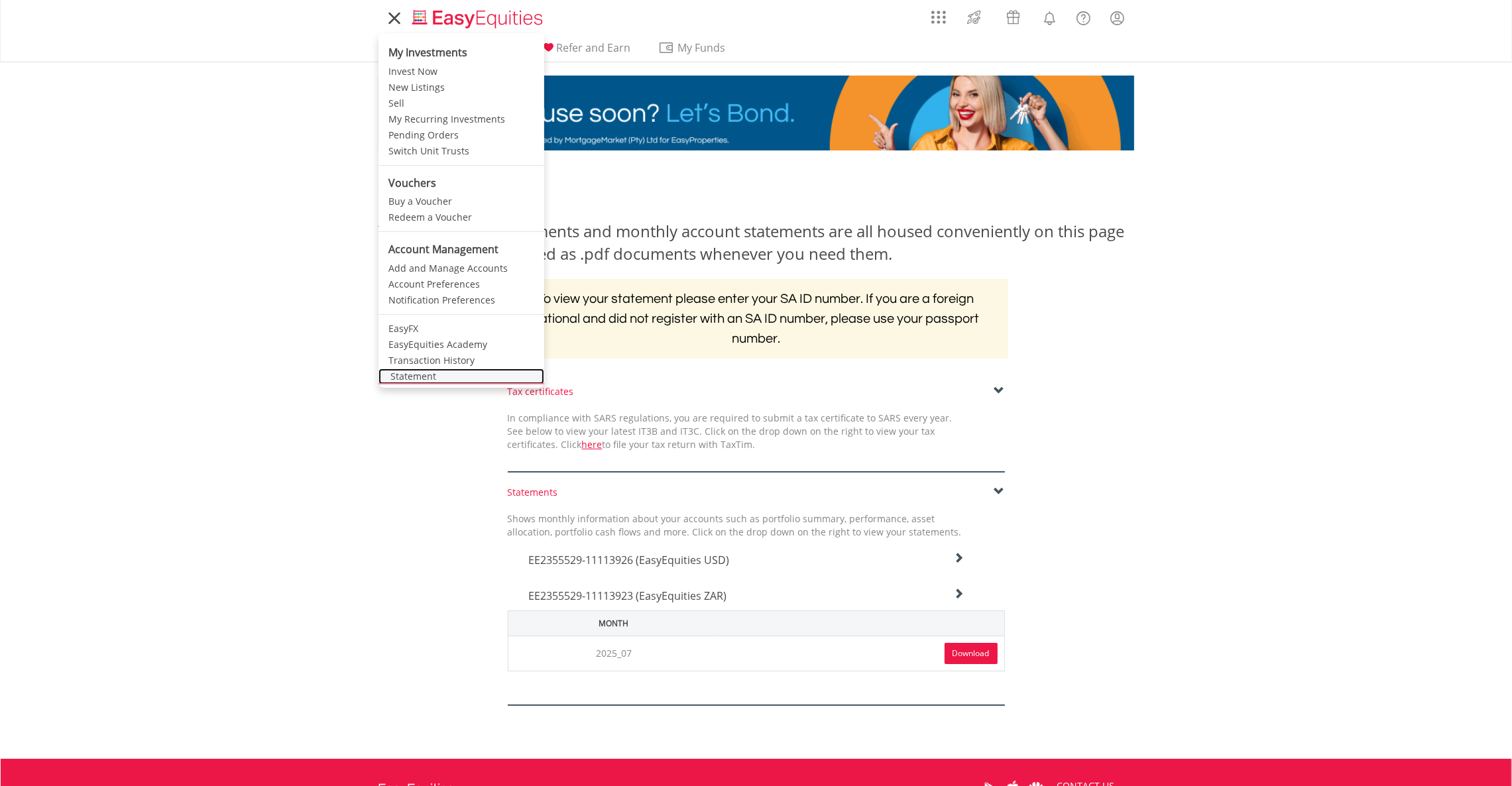
click at [417, 376] on link "Statement" at bounding box center [461, 376] width 166 height 16
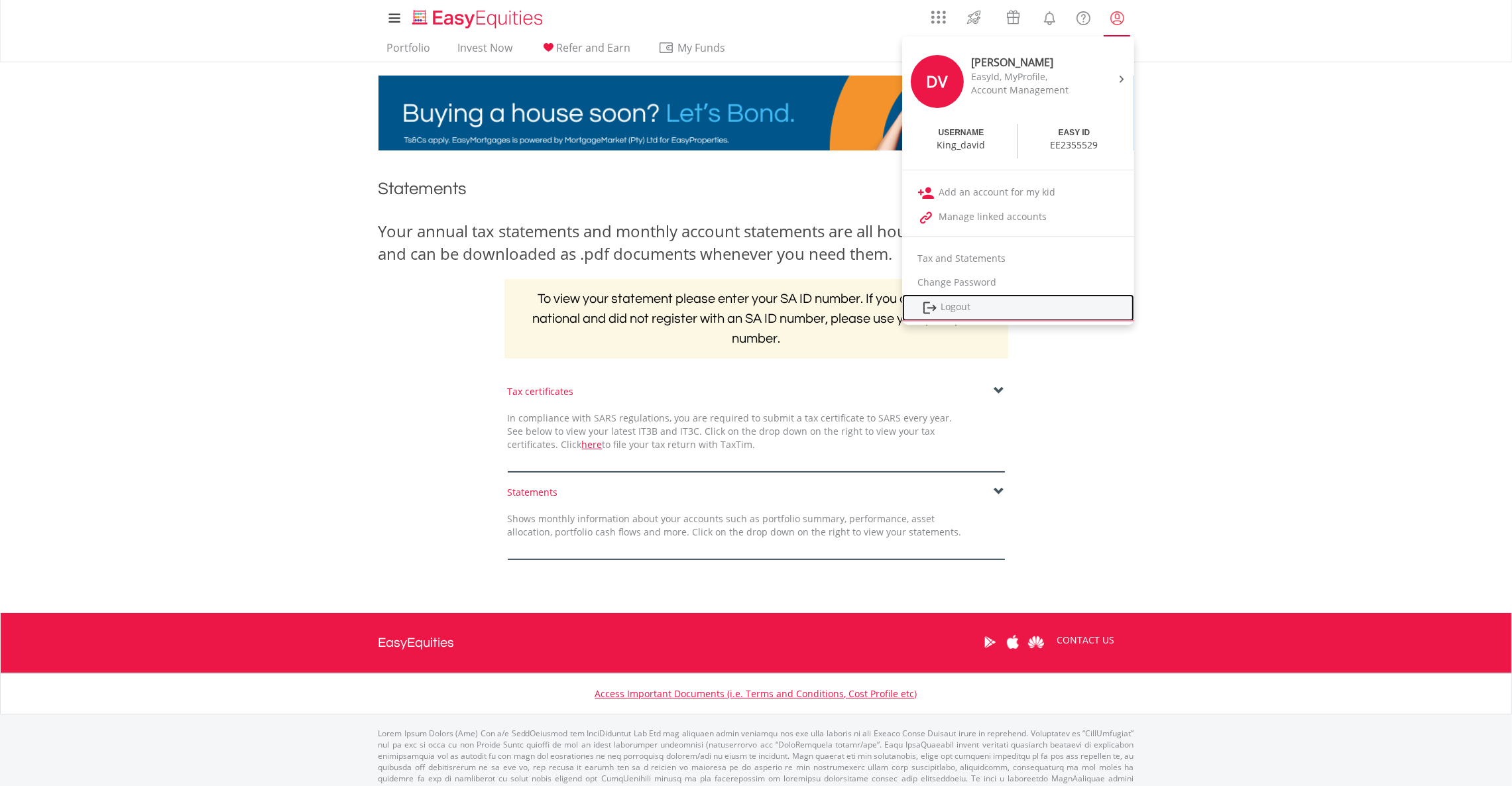
click at [1000, 302] on link "Logout" at bounding box center [1018, 308] width 232 height 27
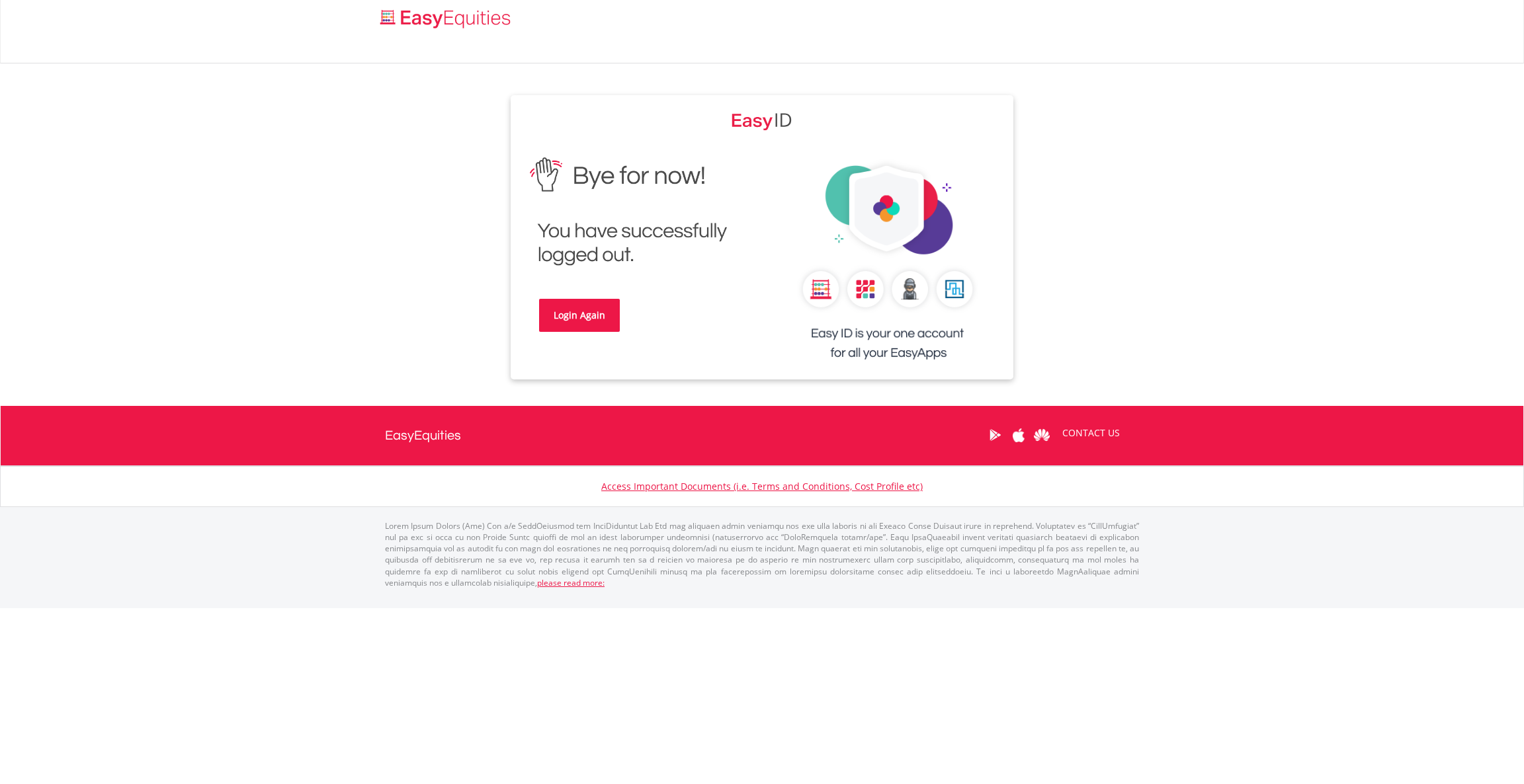
click at [580, 336] on div "Login Again" at bounding box center [636, 249] width 251 height 202
click at [579, 321] on link "Login Again" at bounding box center [579, 315] width 80 height 33
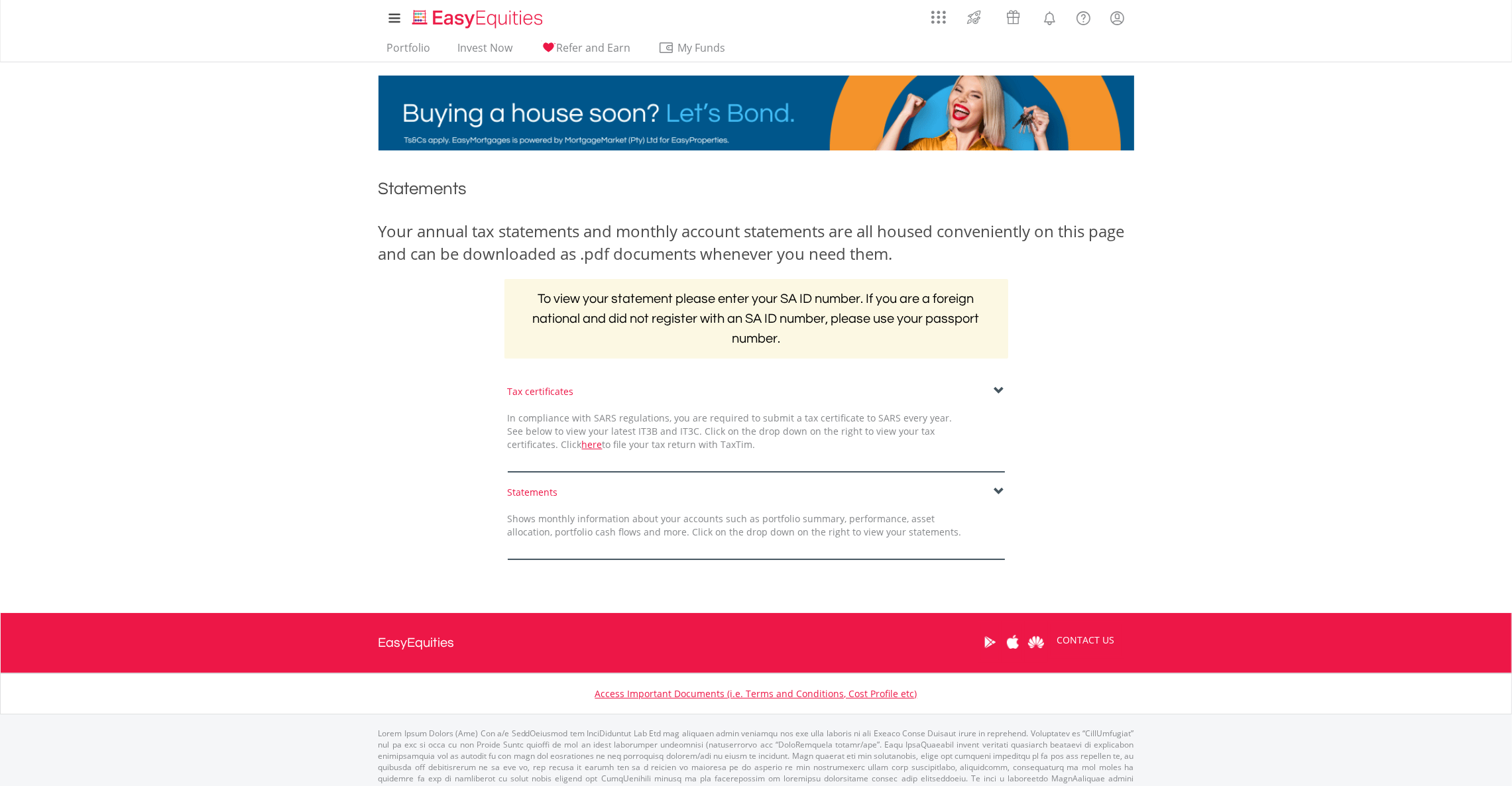
click at [997, 501] on div "Statements Shows monthly information about your accounts such as portfolio summ…" at bounding box center [756, 523] width 517 height 74
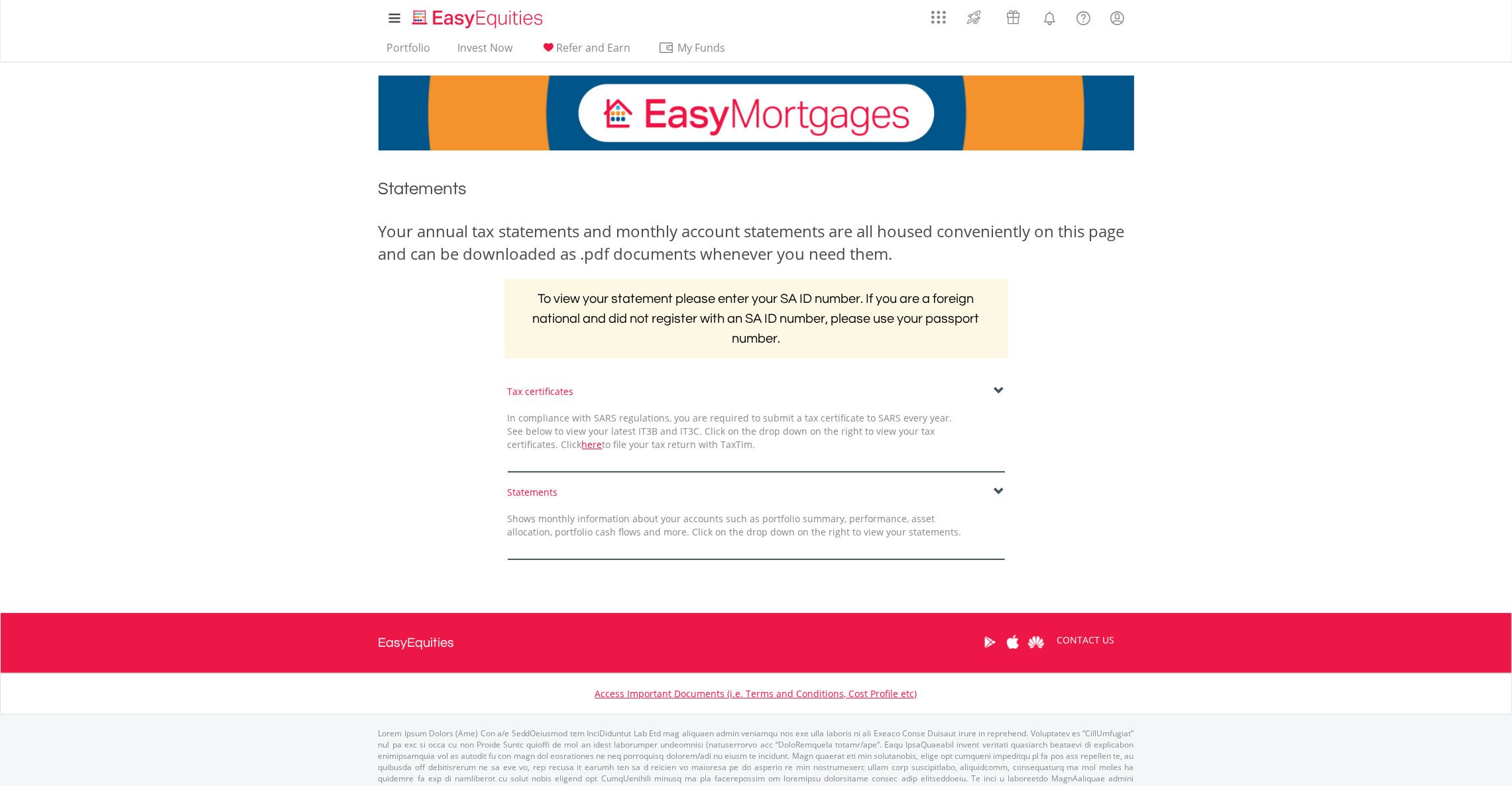
click at [1000, 496] on span at bounding box center [999, 491] width 10 height 10
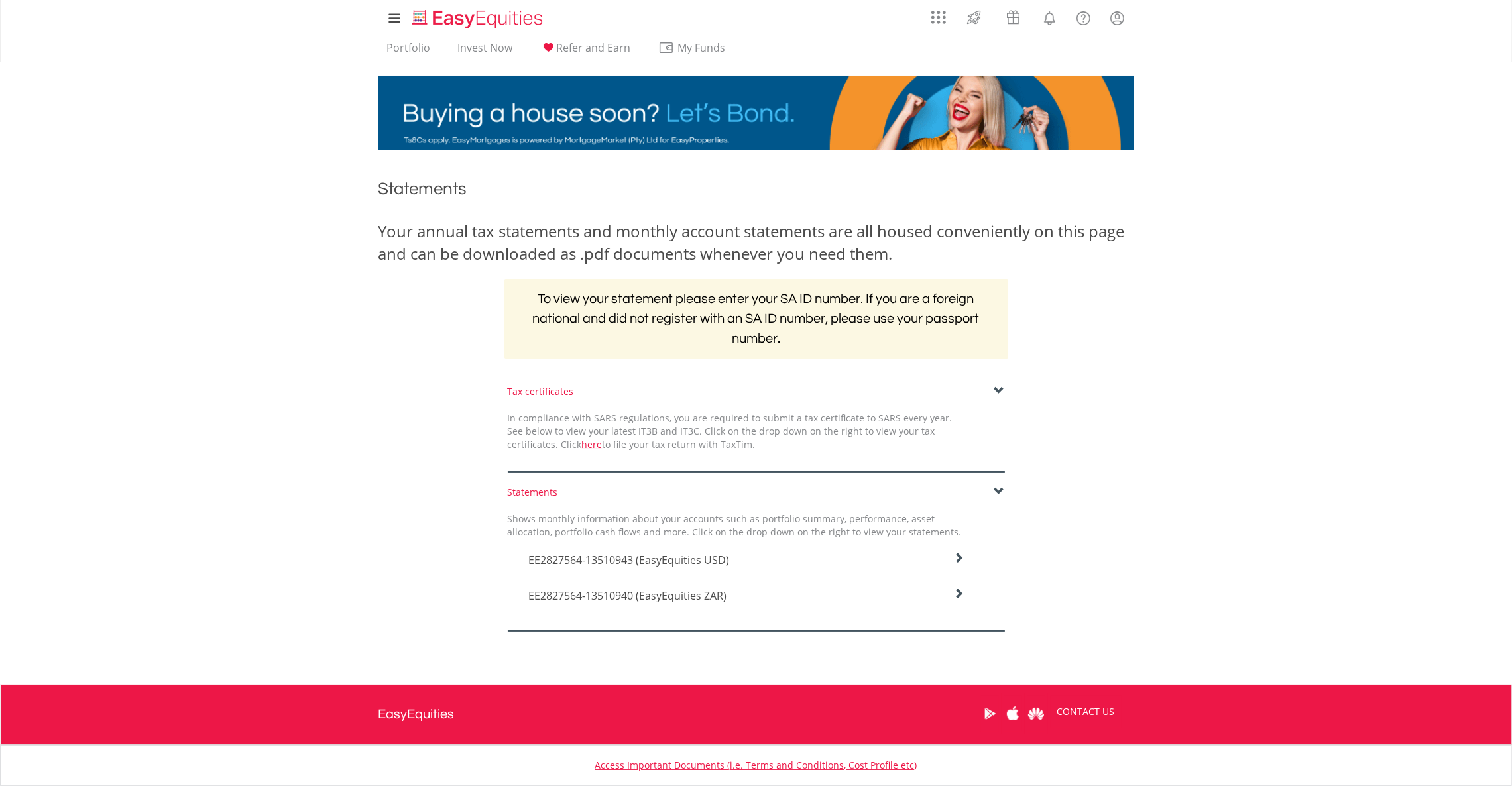
click at [966, 563] on div "EE2827564-13510943 (EasyEquities USD)" at bounding box center [746, 557] width 456 height 36
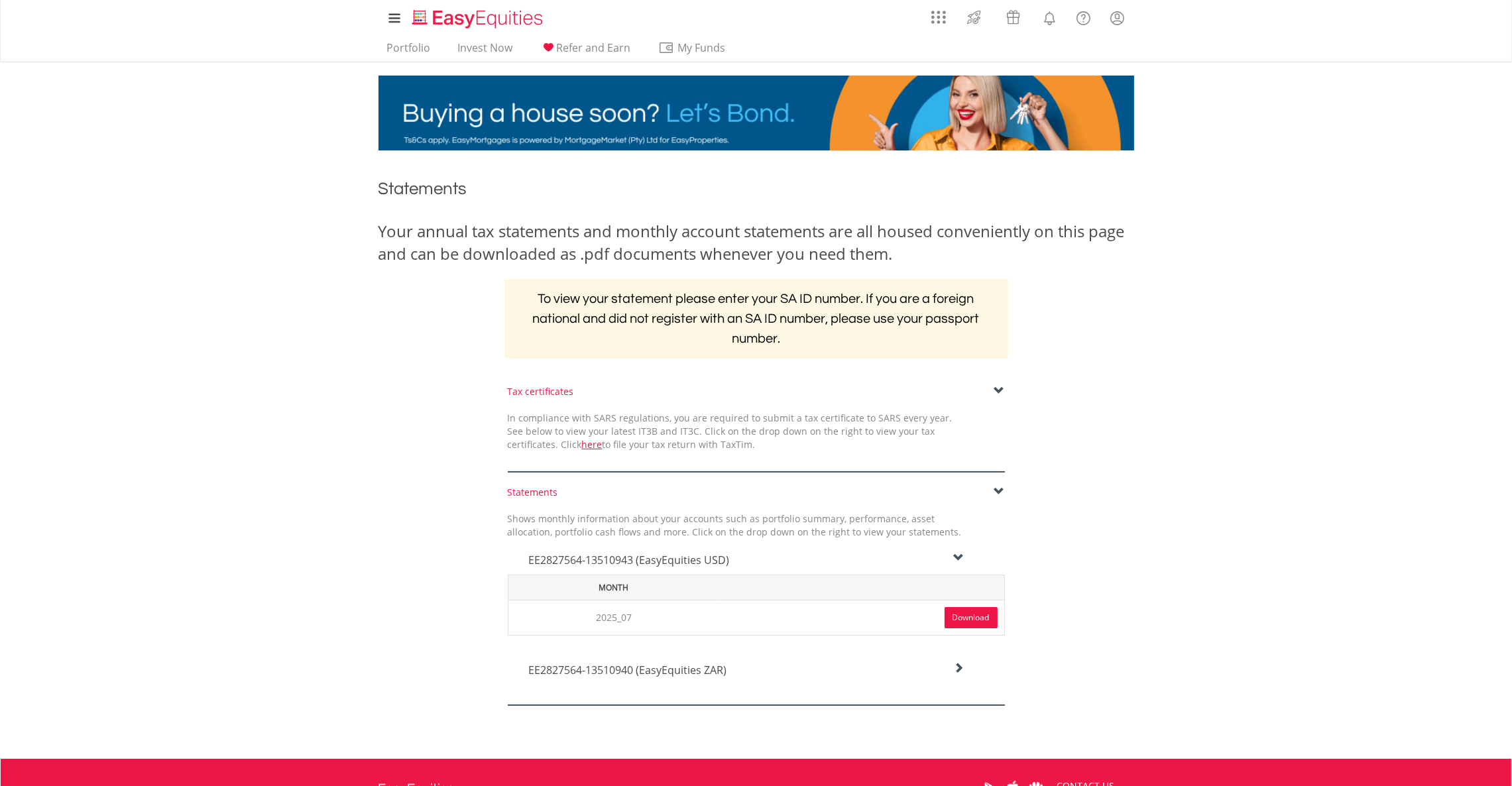
click at [972, 610] on link "Download" at bounding box center [971, 617] width 53 height 21
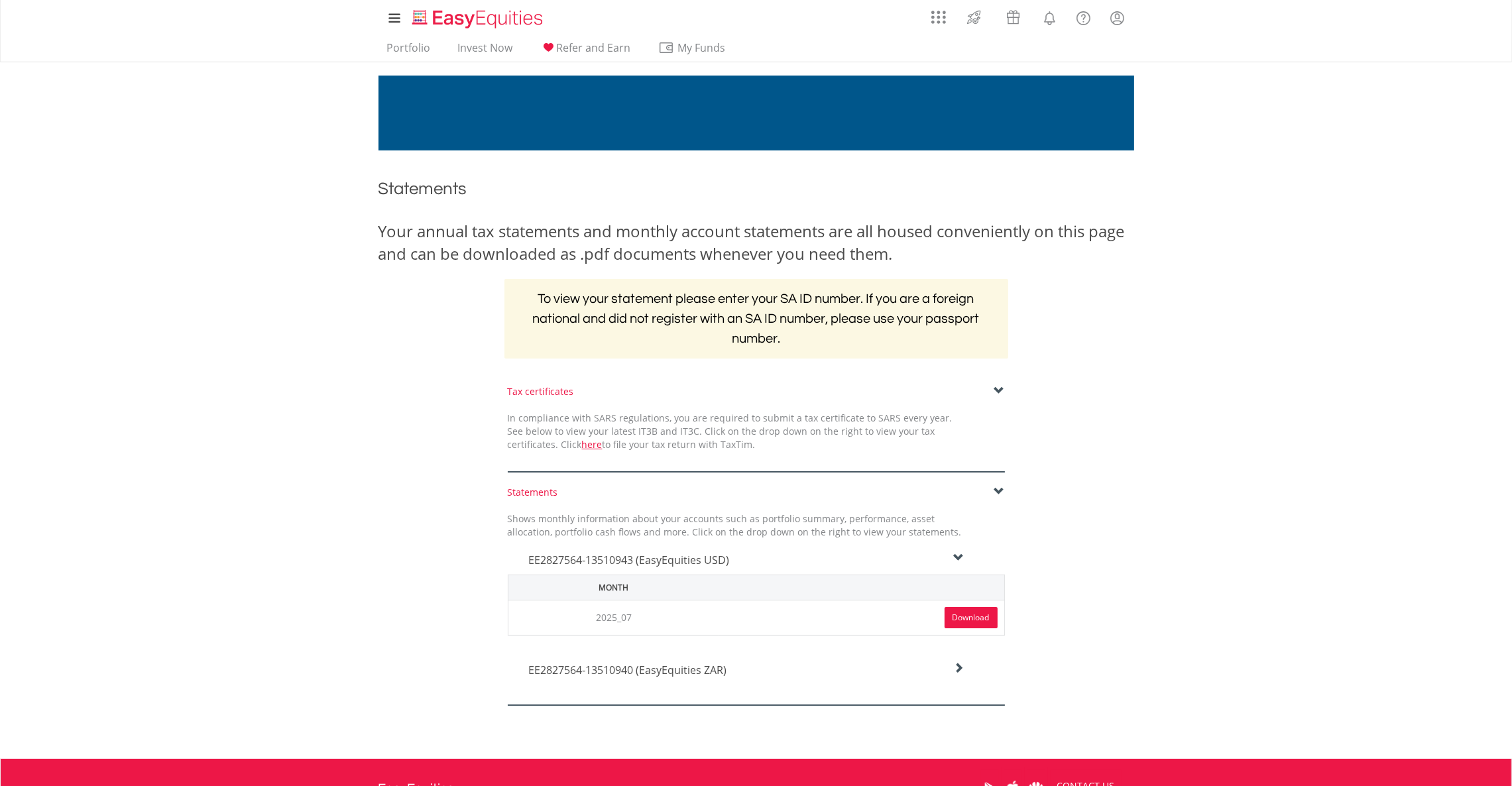
drag, startPoint x: 1315, startPoint y: 341, endPoint x: 1314, endPoint y: 220, distance: 121.0
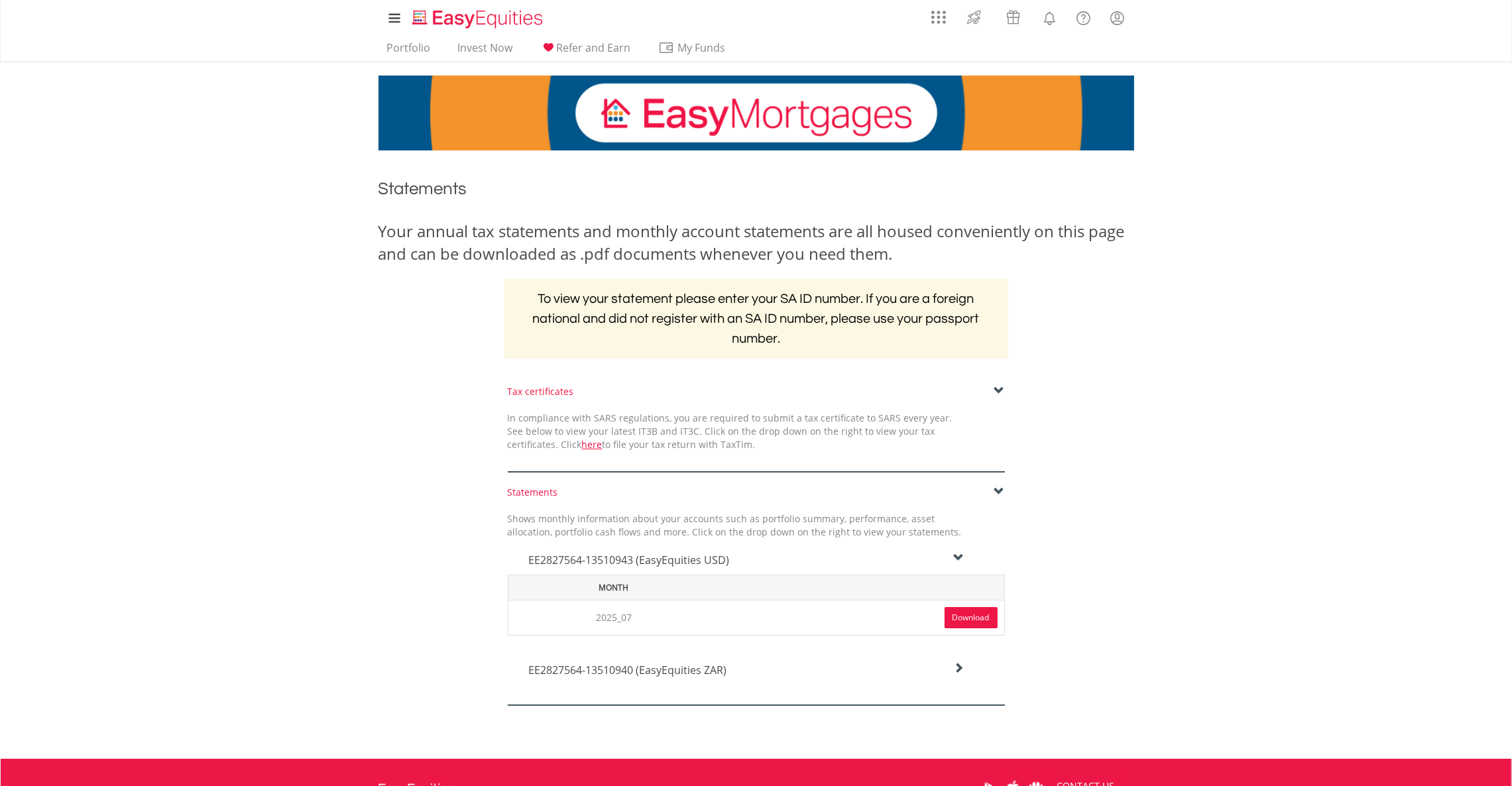
click at [1315, 342] on body "My Investments Invest Now New Listings Sell My Recurring Investments Pending Or…" at bounding box center [756, 480] width 1512 height 961
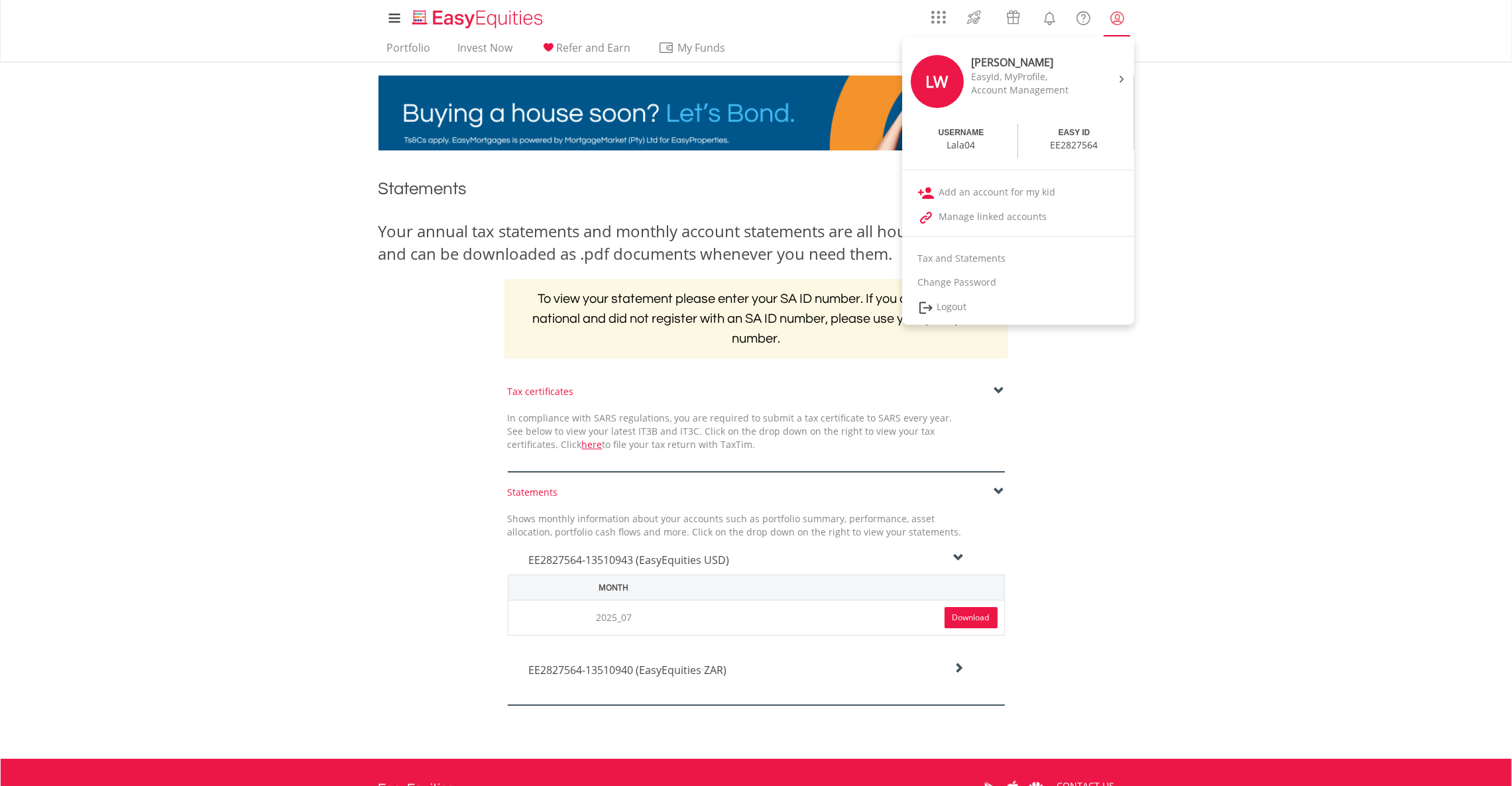
click at [1119, 26] on lord-icon "My Profile" at bounding box center [1117, 19] width 17 height 17
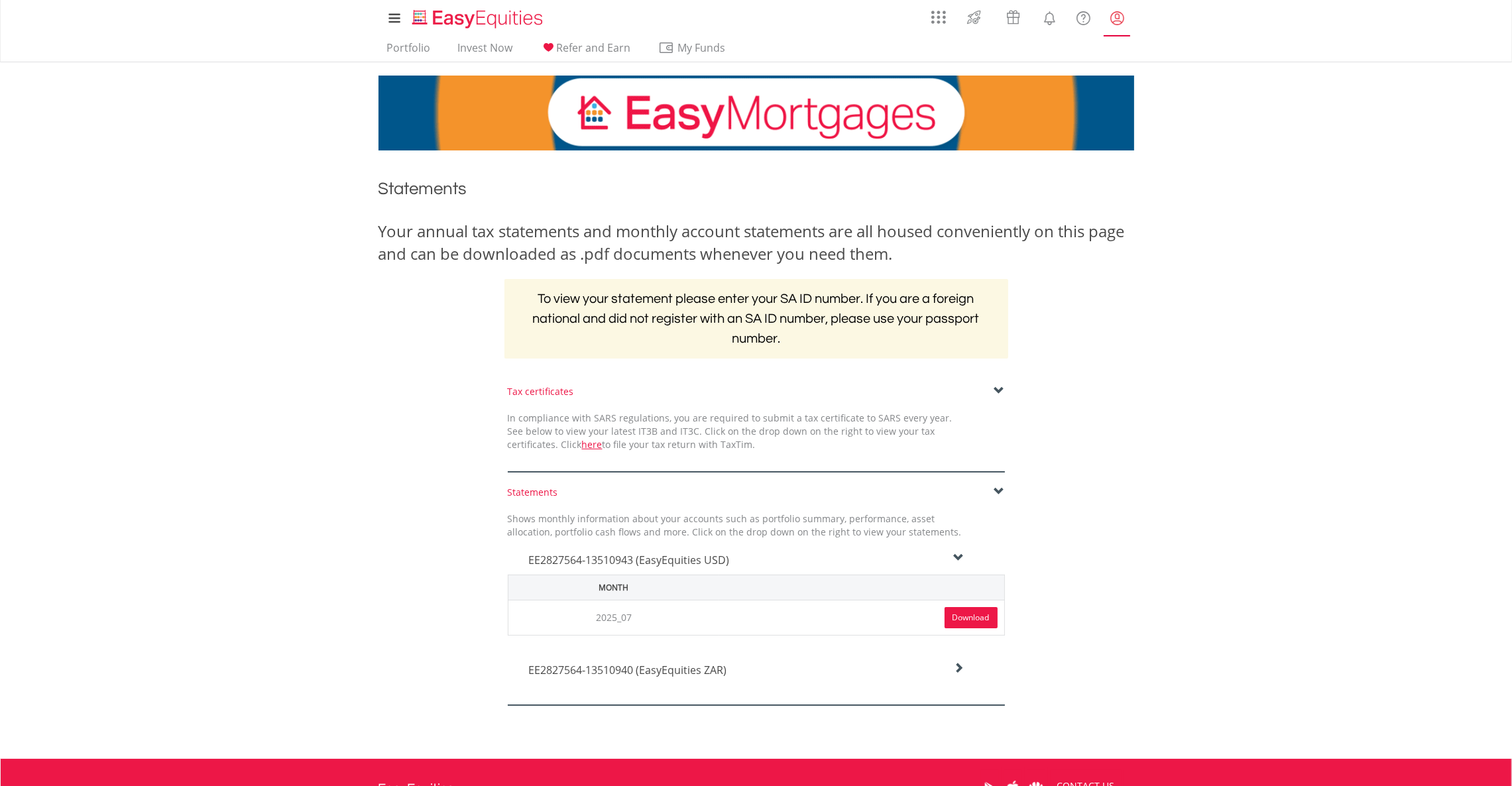
click at [1119, 15] on lord-icon "My Profile" at bounding box center [1117, 19] width 17 height 17
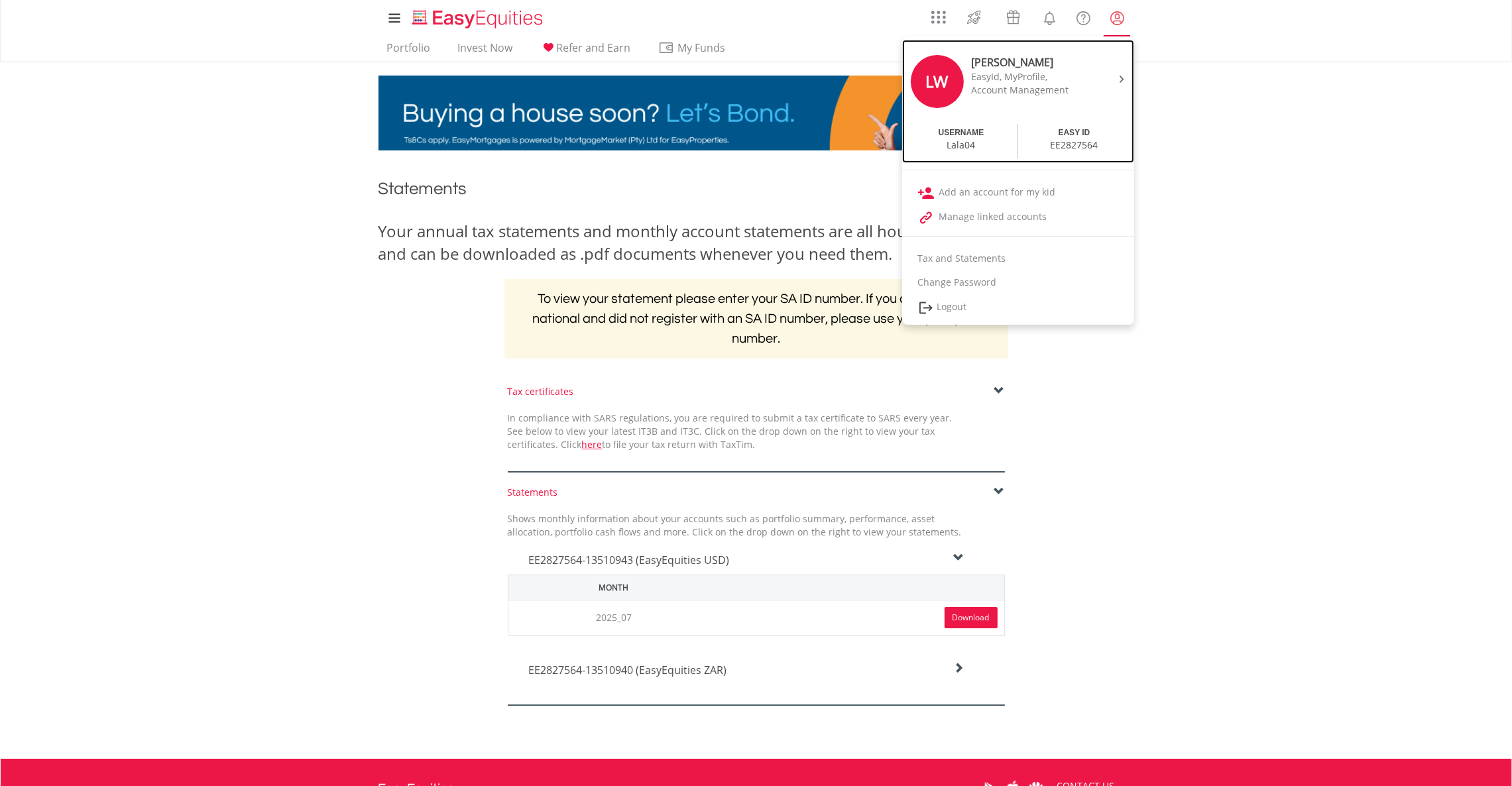
click at [1096, 79] on div "LW Lauren Waddelow EasyId, MyProfile, Account Management" at bounding box center [1018, 83] width 225 height 76
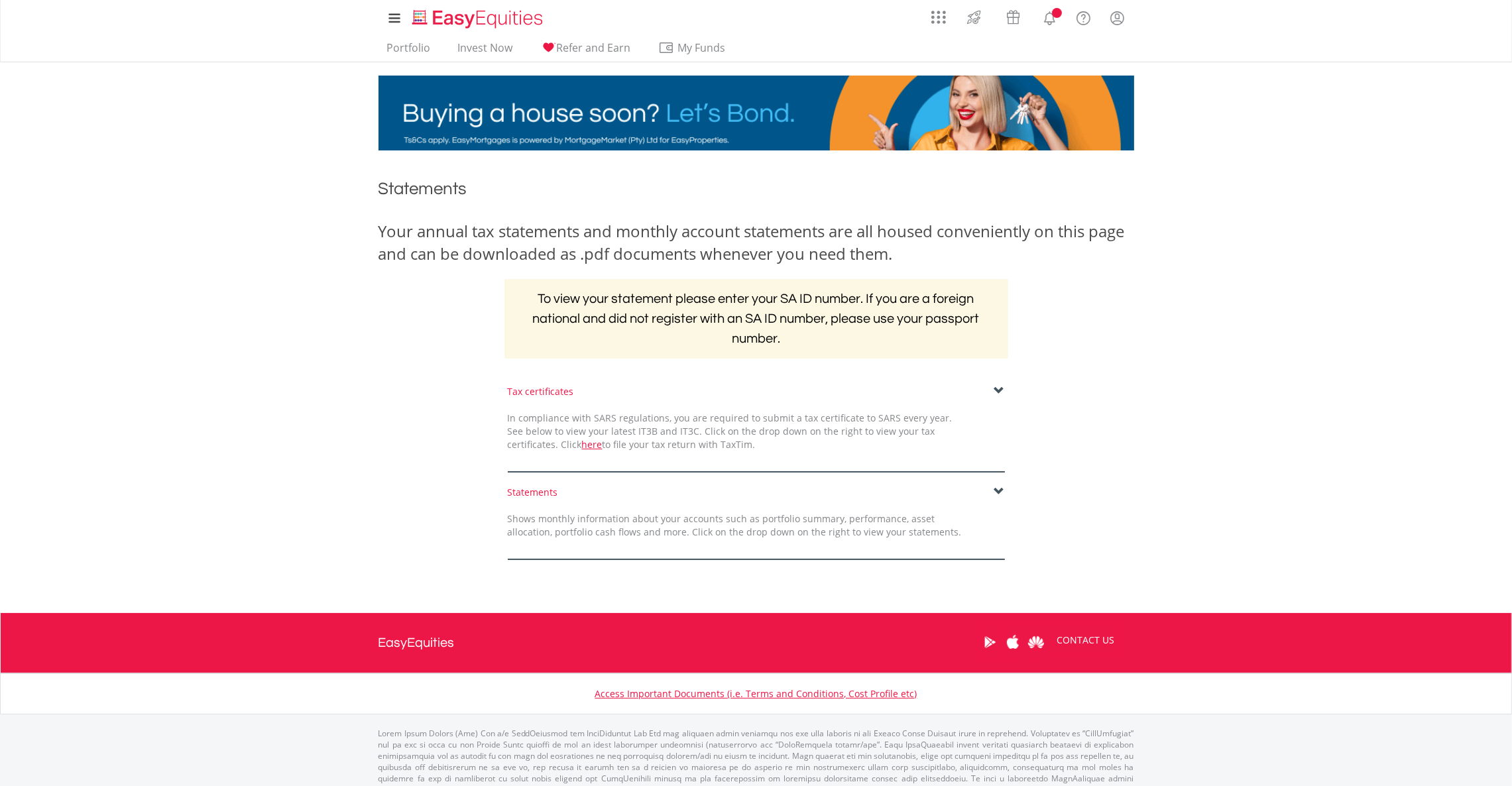
click at [984, 491] on div "Statements" at bounding box center [756, 492] width 497 height 13
click at [994, 491] on span at bounding box center [999, 491] width 10 height 10
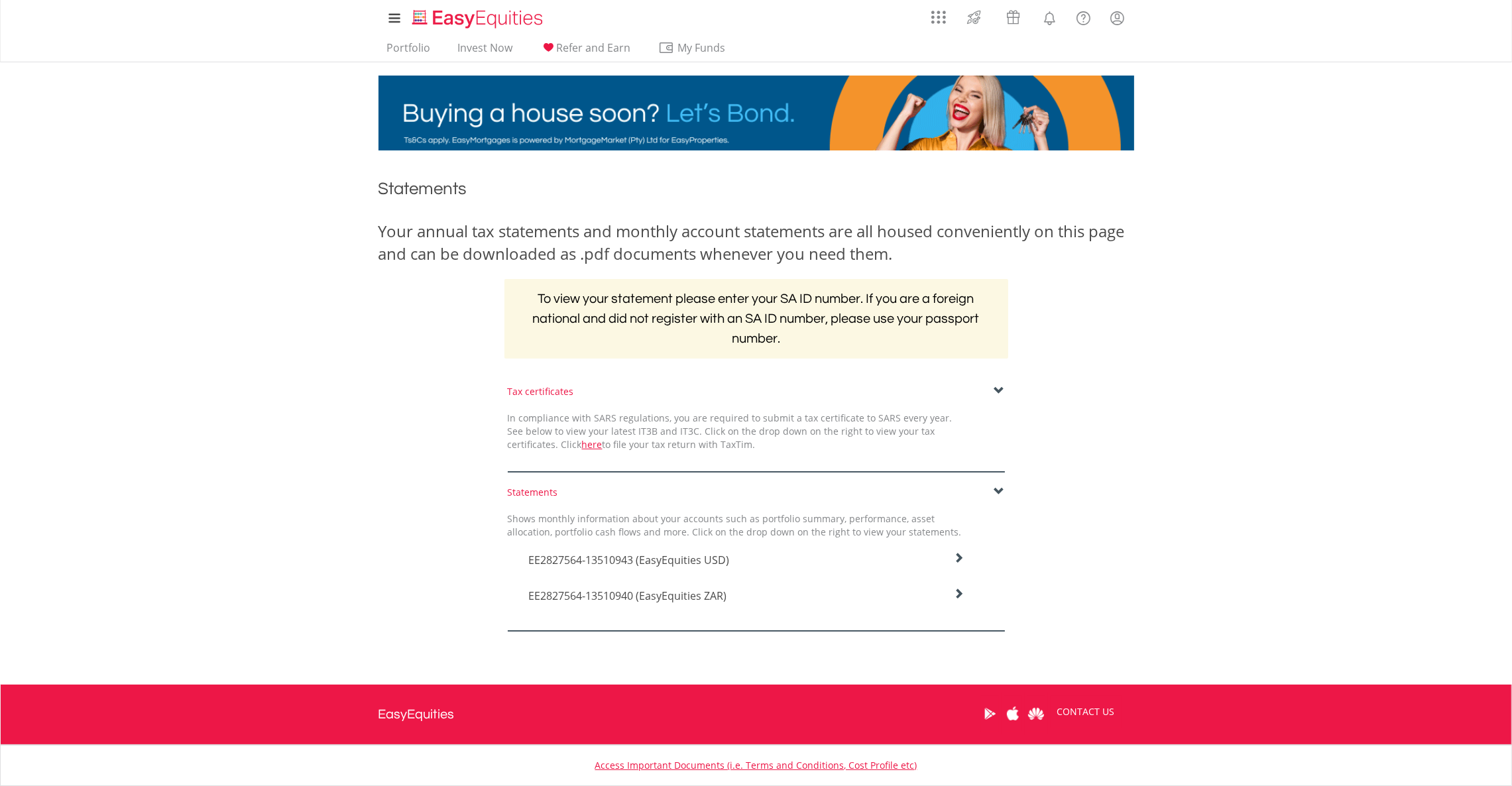
click at [913, 568] on h4 "EE2827564-13510940 (EasyEquities ZAR)" at bounding box center [746, 560] width 436 height 16
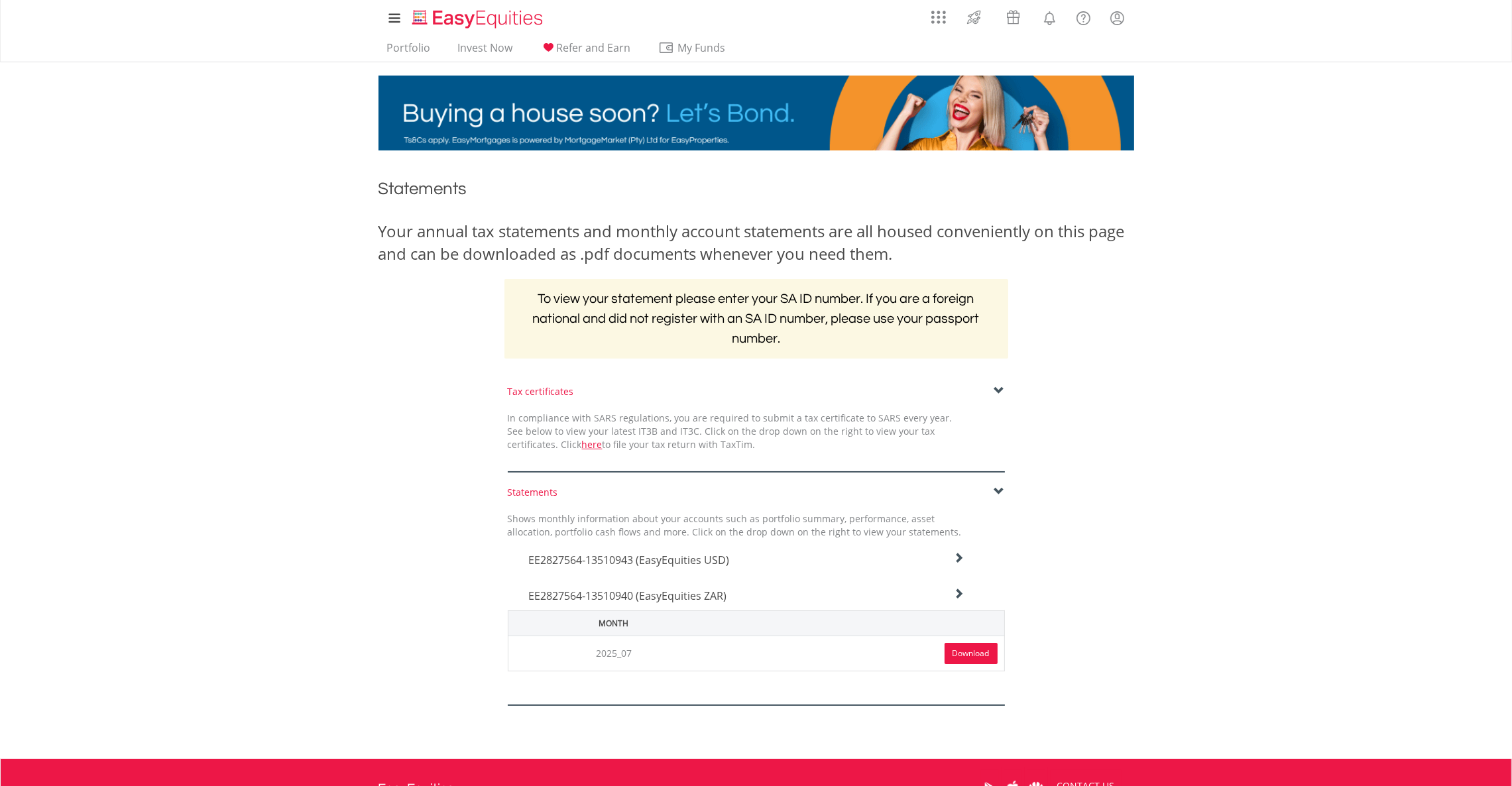
click at [969, 644] on link "Download" at bounding box center [971, 653] width 53 height 21
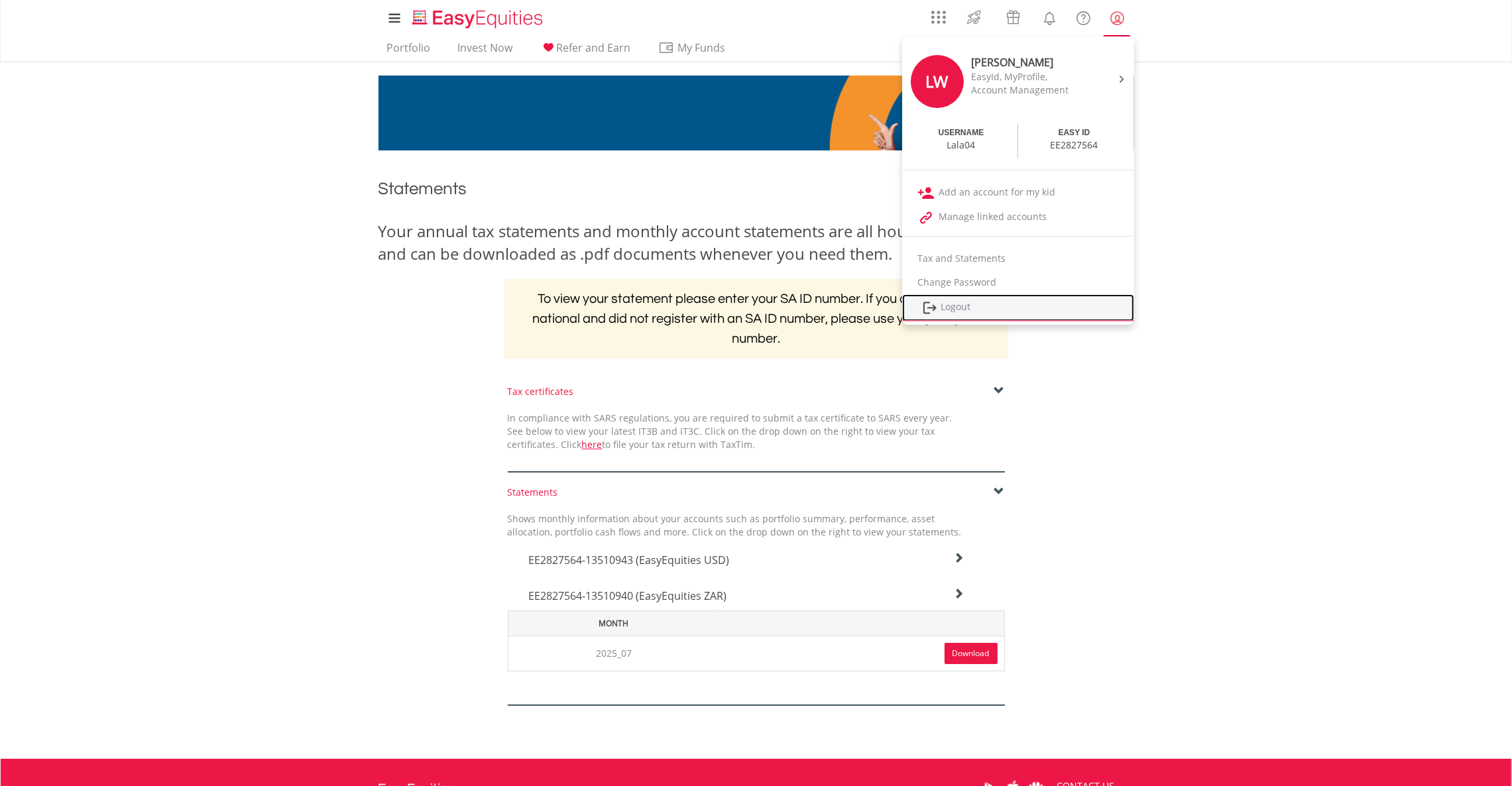
click at [1058, 313] on link "Logout" at bounding box center [1018, 308] width 232 height 27
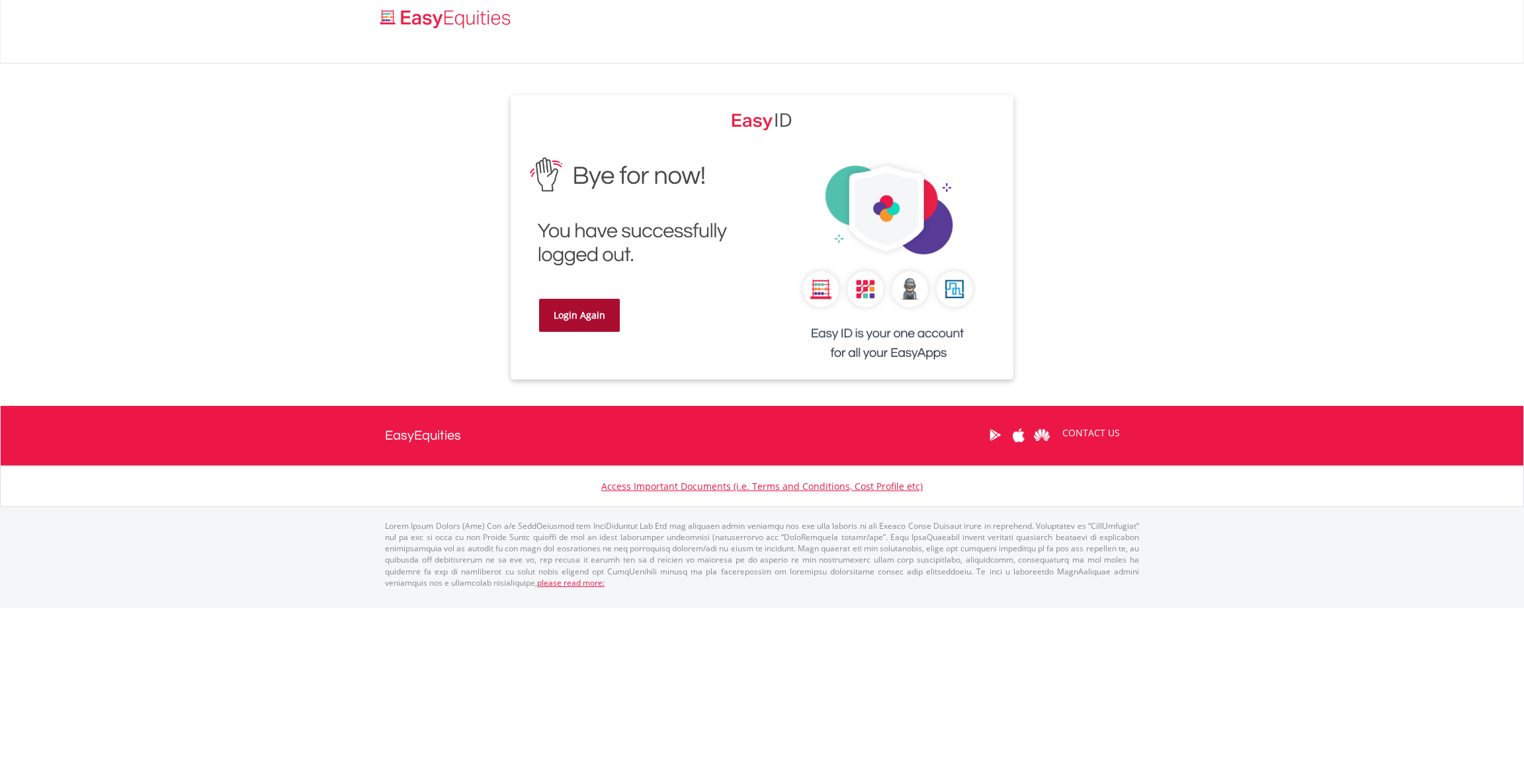
click at [576, 307] on link "Login Again" at bounding box center [579, 315] width 80 height 33
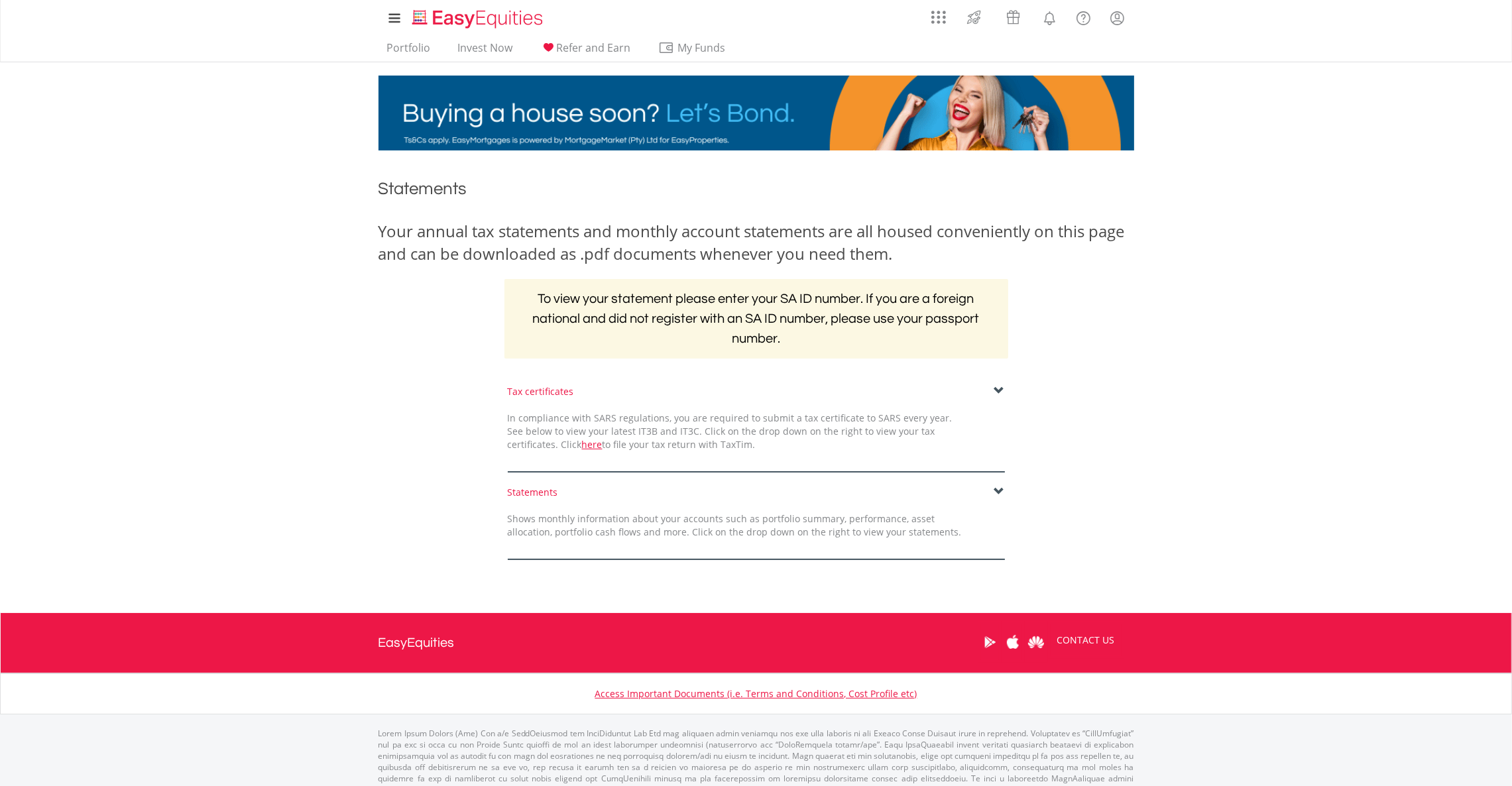
click at [995, 491] on span at bounding box center [999, 491] width 10 height 10
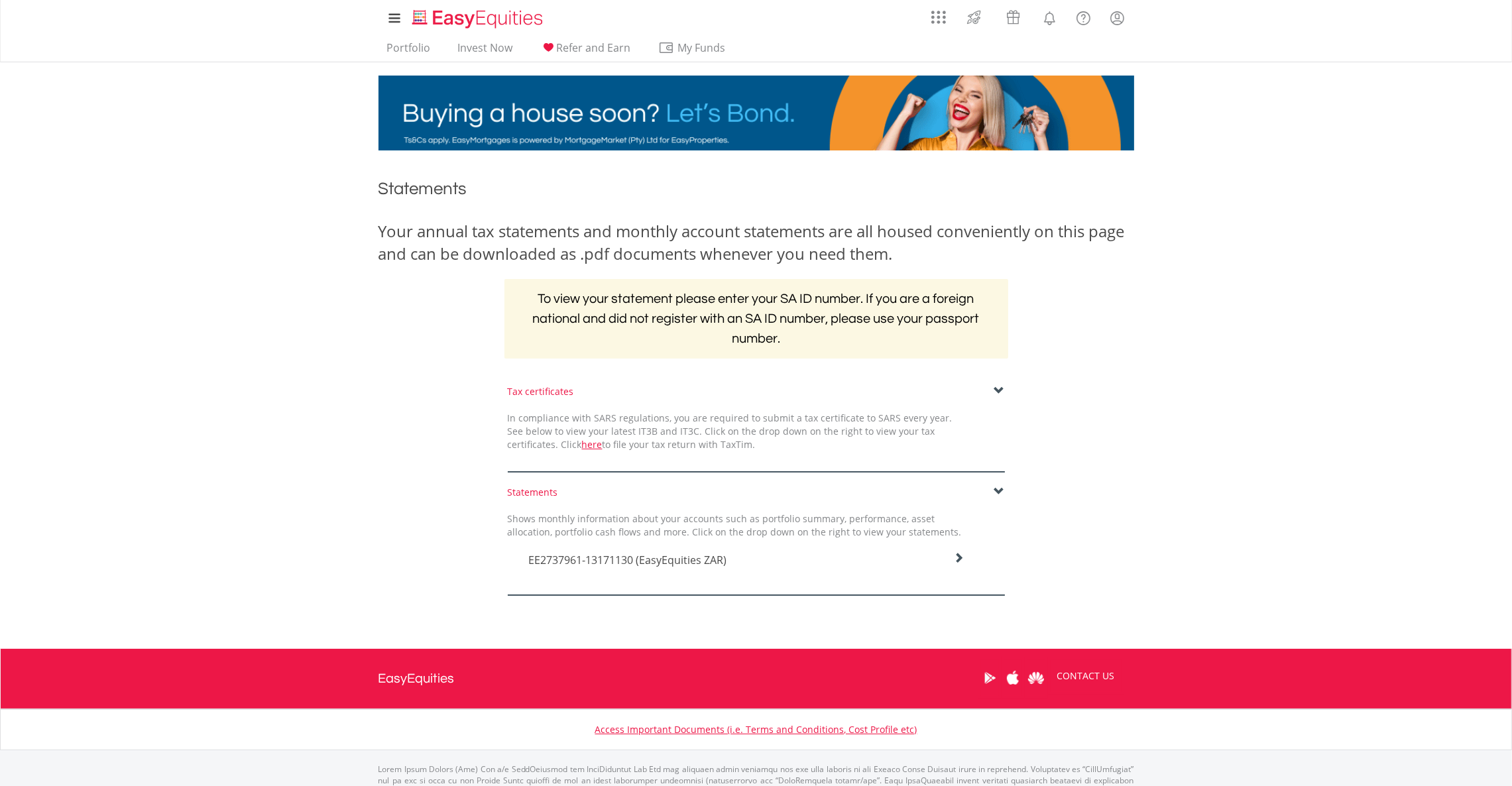
click at [969, 563] on div "EE2737961-13171130 (EasyEquities ZAR)" at bounding box center [746, 557] width 456 height 36
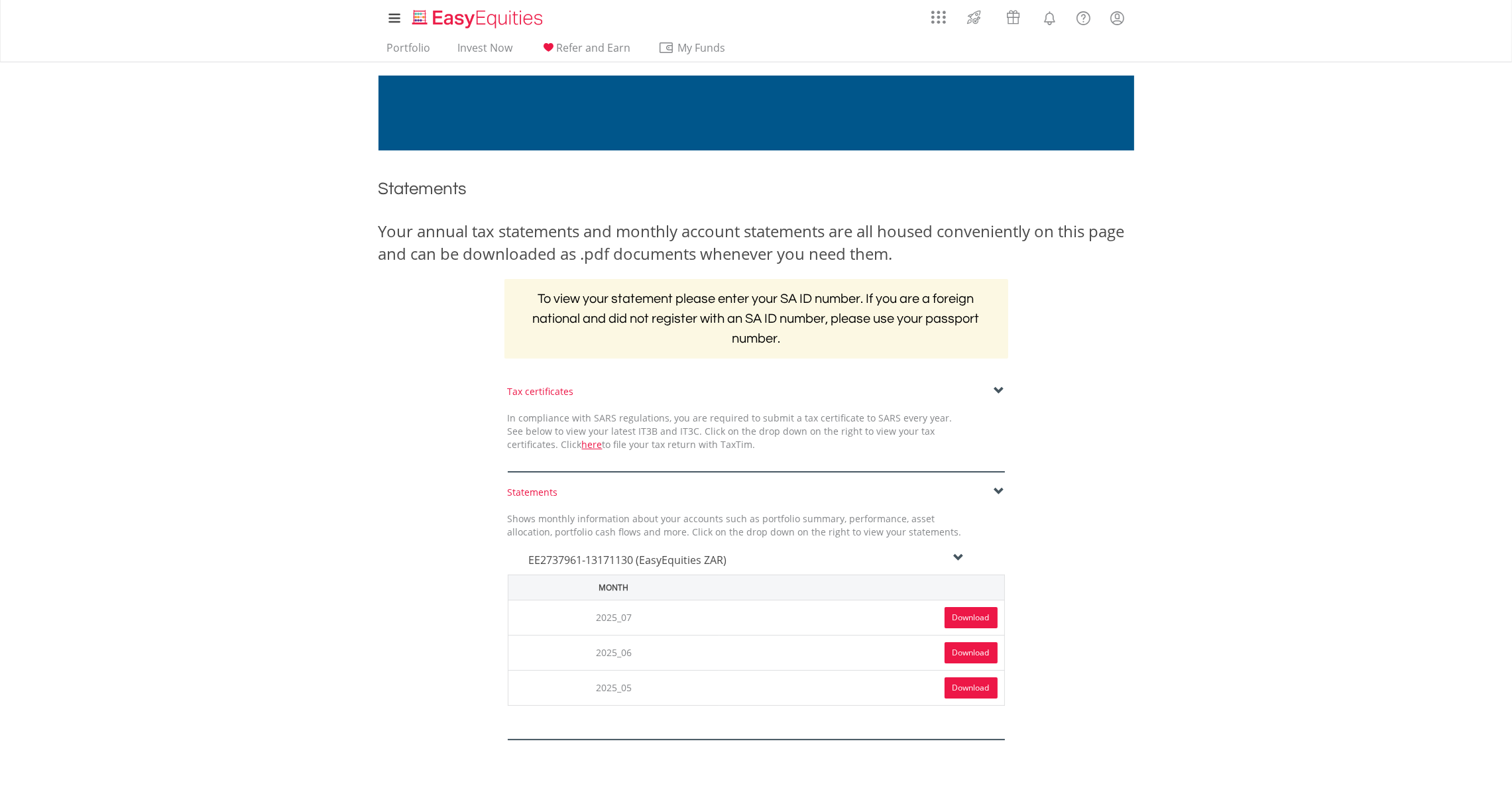
click at [950, 609] on link "Download" at bounding box center [971, 617] width 53 height 21
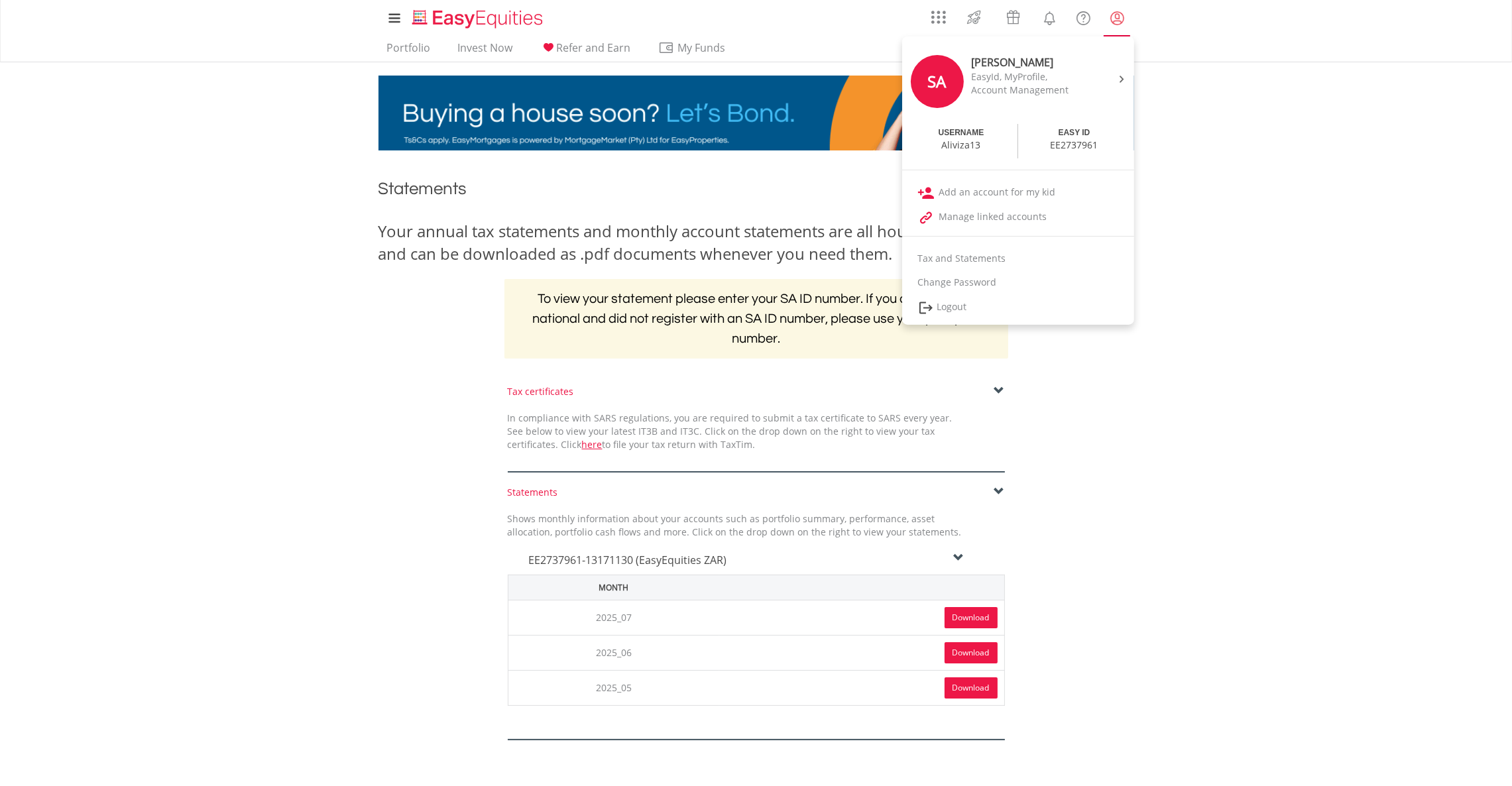
click at [1114, 24] on lord-icon "My Profile" at bounding box center [1117, 19] width 17 height 17
click at [1027, 297] on link "Logout" at bounding box center [1018, 308] width 232 height 27
